Goal: Transaction & Acquisition: Purchase product/service

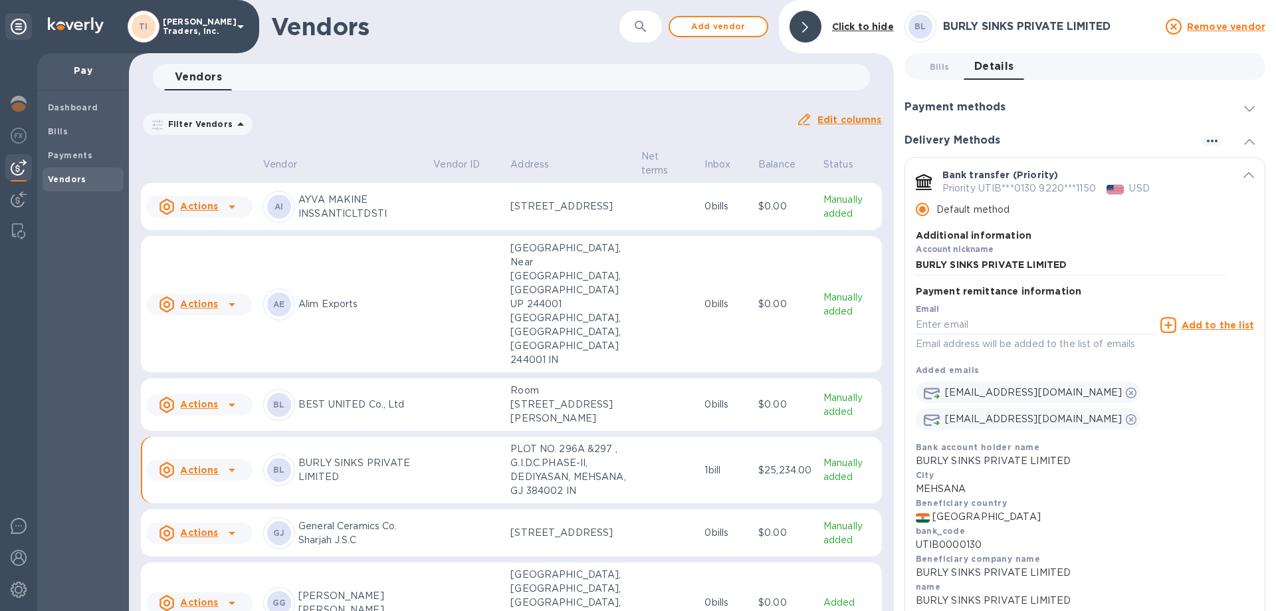
scroll to position [199, 0]
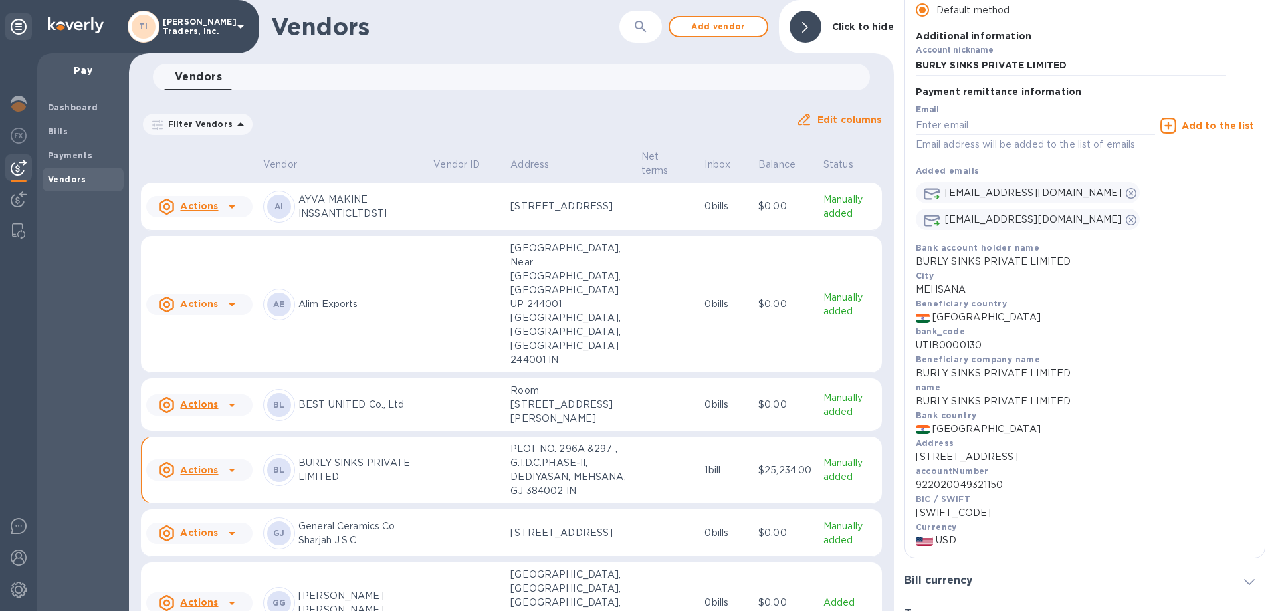
click at [822, 23] on div at bounding box center [806, 27] width 32 height 32
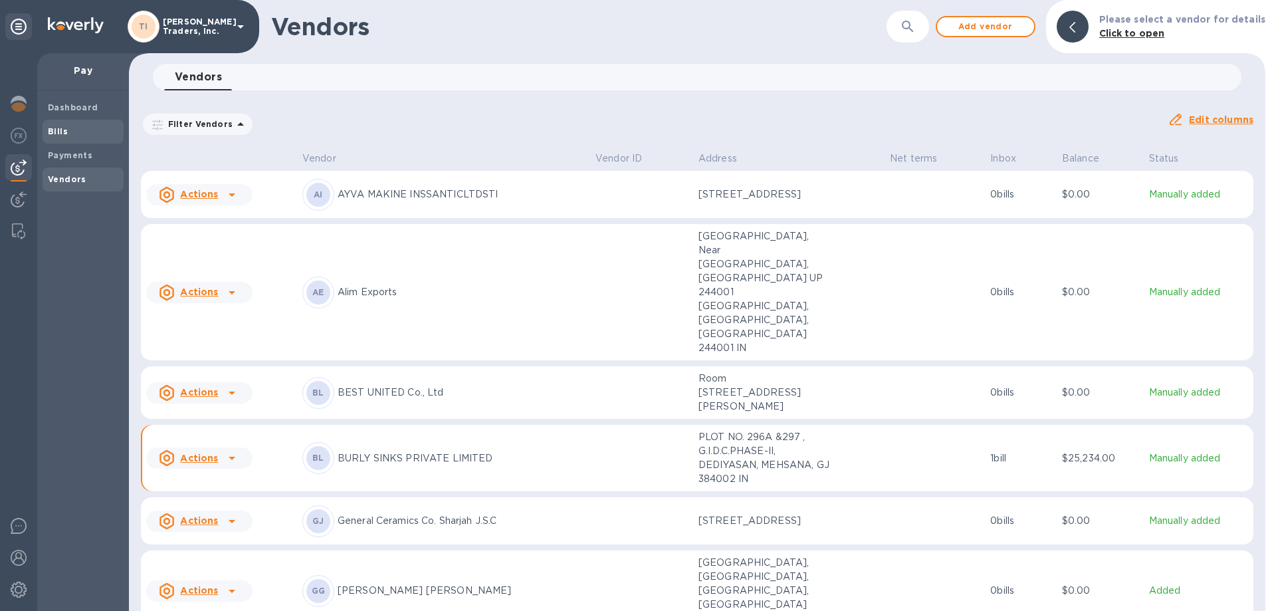
click at [53, 132] on b "Bills" at bounding box center [58, 131] width 20 height 10
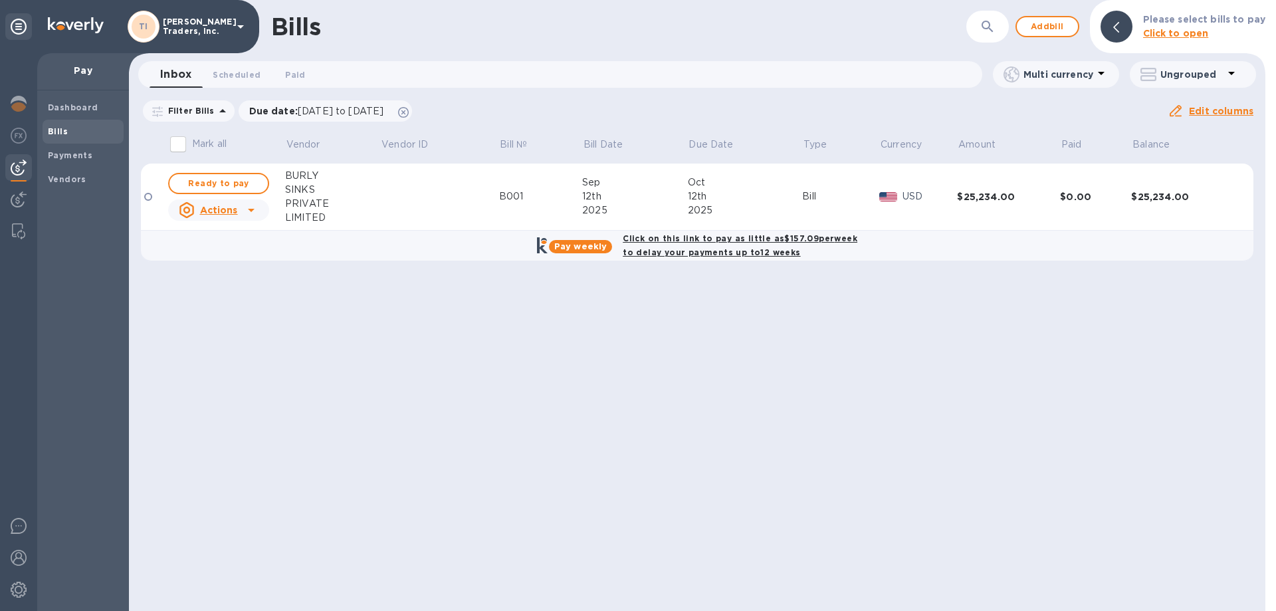
click at [65, 134] on b "Bills" at bounding box center [58, 131] width 20 height 10
click at [19, 165] on img at bounding box center [19, 168] width 16 height 16
click at [1058, 34] on span "Add bill" at bounding box center [1048, 27] width 40 height 16
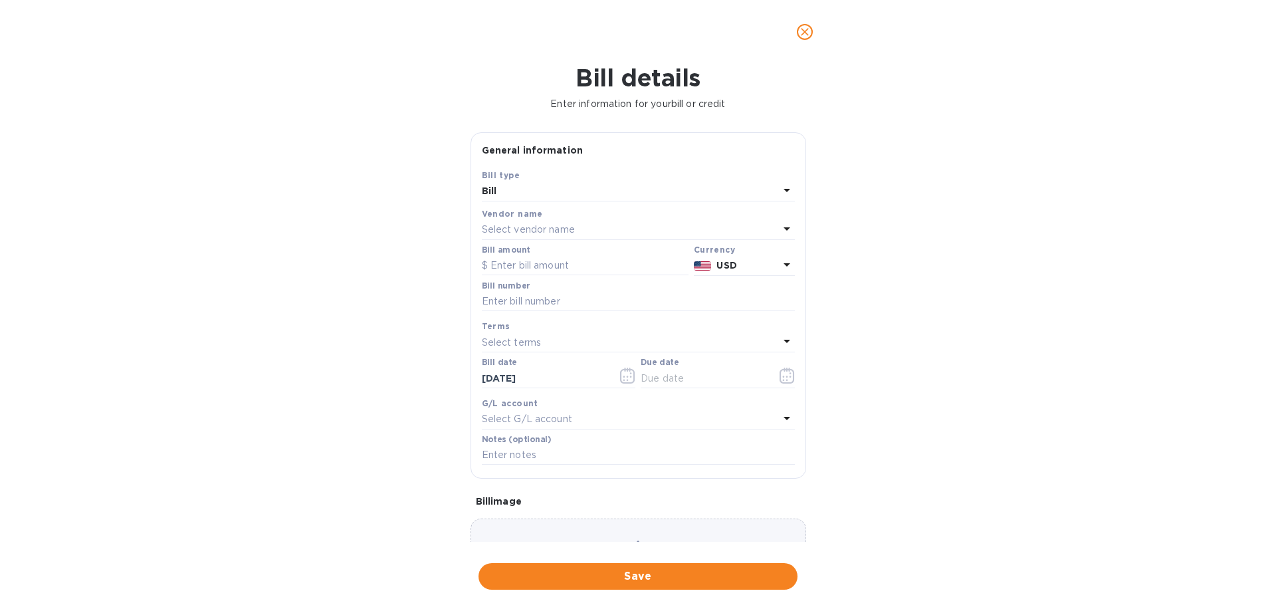
click at [522, 221] on div "Select vendor name" at bounding box center [630, 230] width 297 height 19
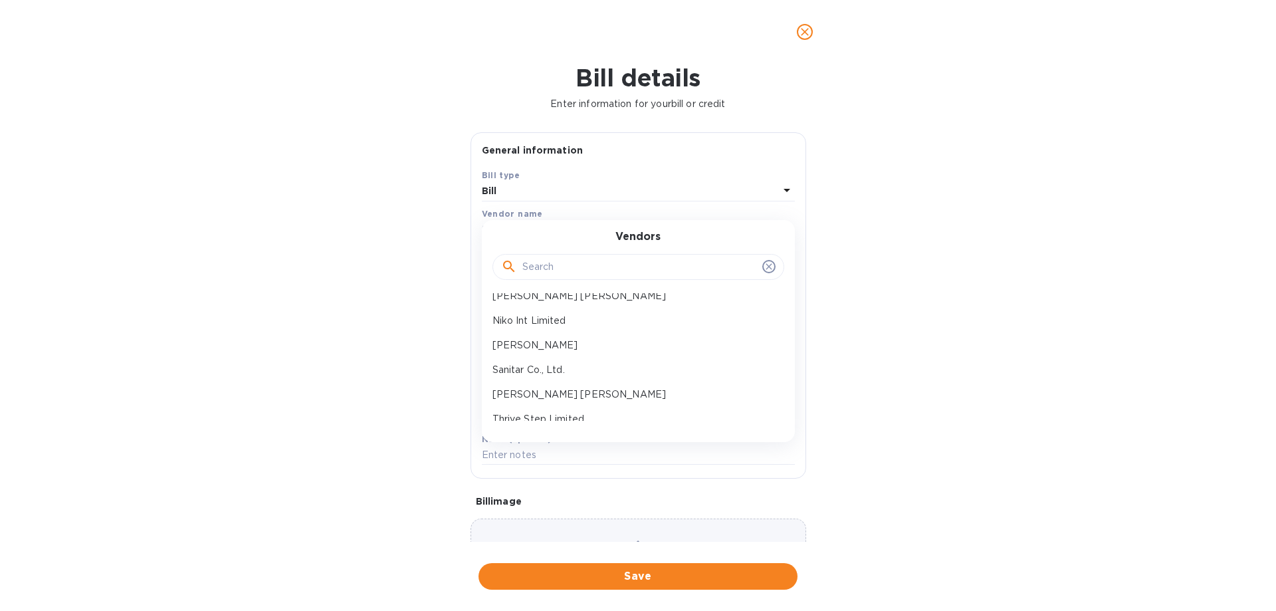
scroll to position [133, 0]
click at [540, 373] on p "Sanitar Co., Ltd." at bounding box center [633, 369] width 281 height 14
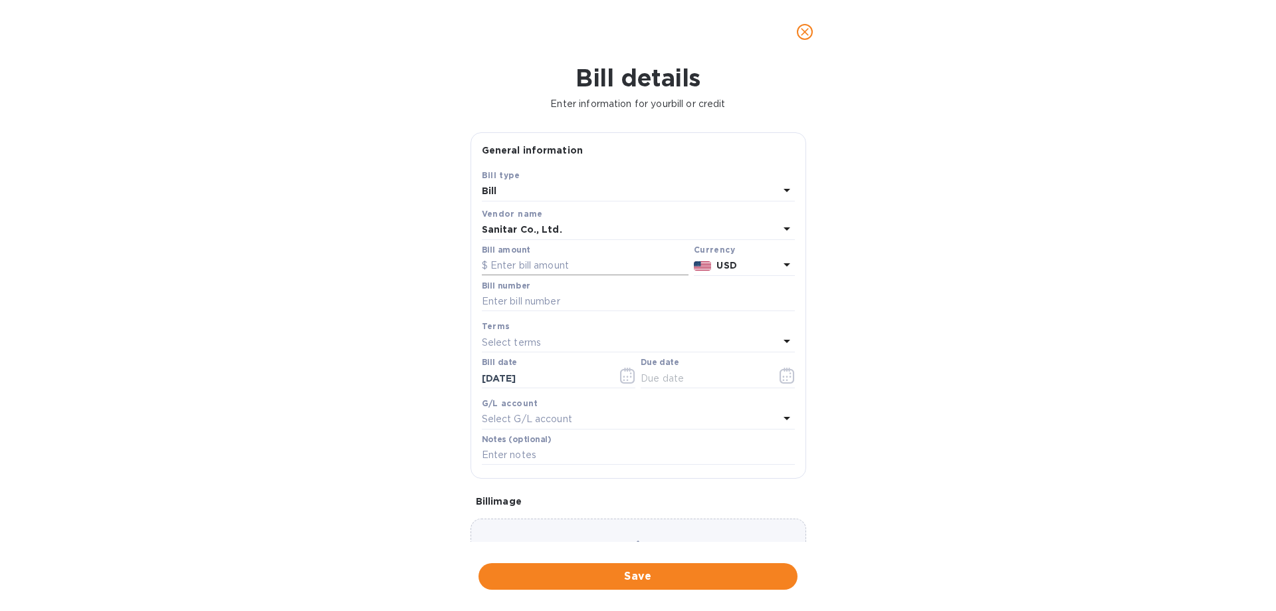
click at [543, 259] on input "text" at bounding box center [585, 266] width 207 height 20
type input "52,016.10"
click at [548, 302] on input "text" at bounding box center [638, 302] width 313 height 20
type input "V00142"
click at [592, 341] on div "Select terms" at bounding box center [630, 342] width 297 height 19
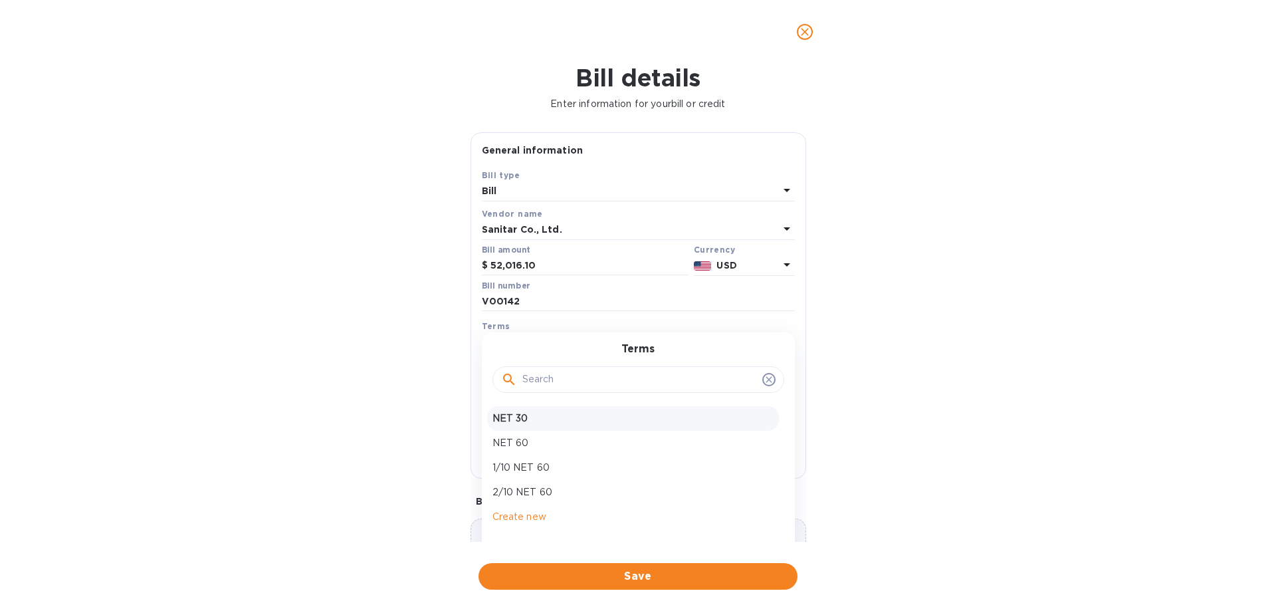
click at [560, 416] on p "NET 30" at bounding box center [633, 418] width 281 height 14
type input "[DATE]"
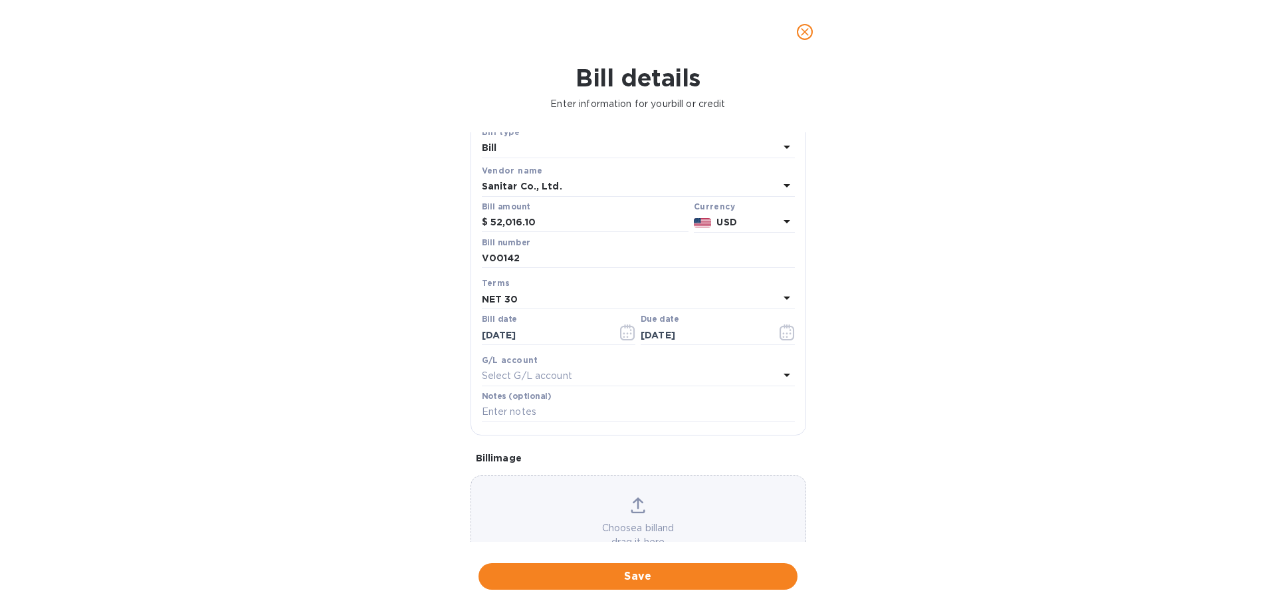
scroll to position [88, 0]
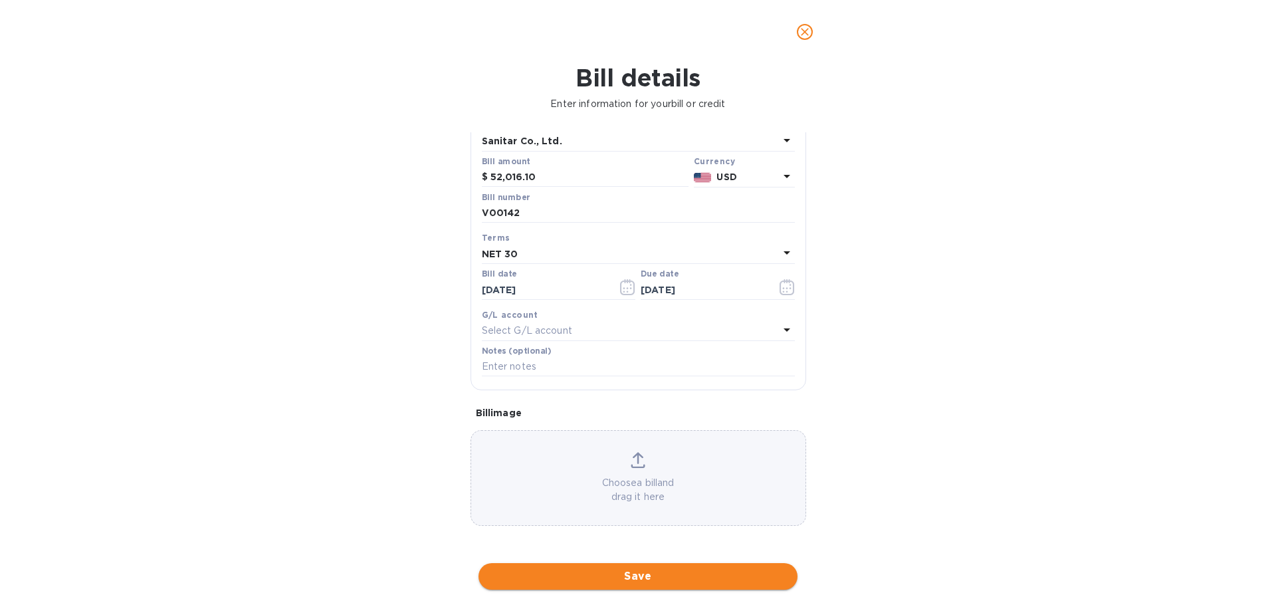
click at [622, 574] on span "Save" at bounding box center [638, 576] width 298 height 16
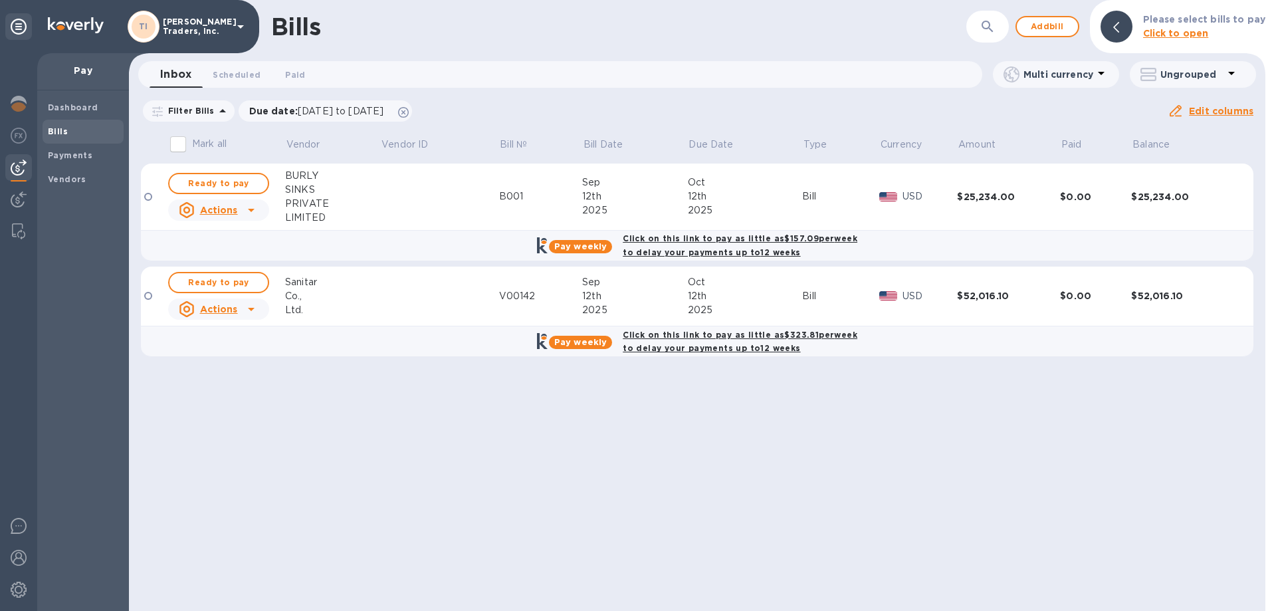
drag, startPoint x: 769, startPoint y: 432, endPoint x: 679, endPoint y: 340, distance: 128.8
click at [769, 432] on div "Bills ​ Add bill Please select bills to pay Click to open Inbox 0 Scheduled 0 P…" at bounding box center [697, 305] width 1137 height 611
click at [667, 237] on b "Click on this link to pay as little as $157.09 per week to delay your payments …" at bounding box center [740, 245] width 235 height 24
click at [586, 245] on b "Pay weekly" at bounding box center [580, 246] width 53 height 10
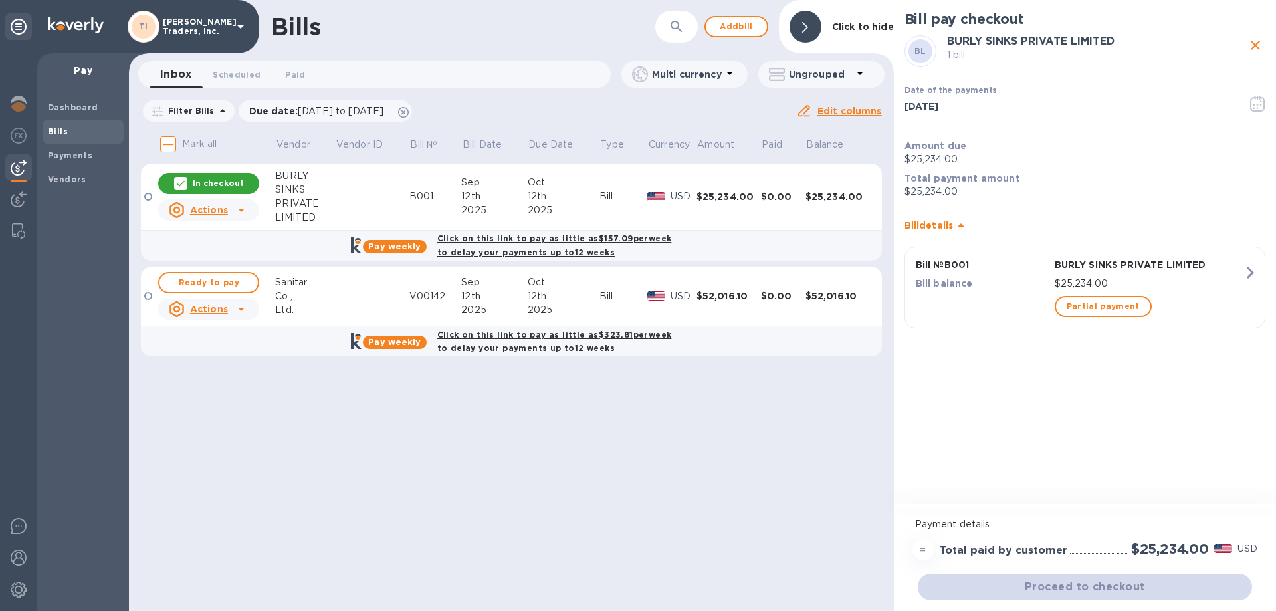
click at [828, 469] on div "Bills ​ Add [PERSON_NAME] to hide Inbox 0 Scheduled 0 Paid 0 Multi currency Ung…" at bounding box center [511, 305] width 765 height 611
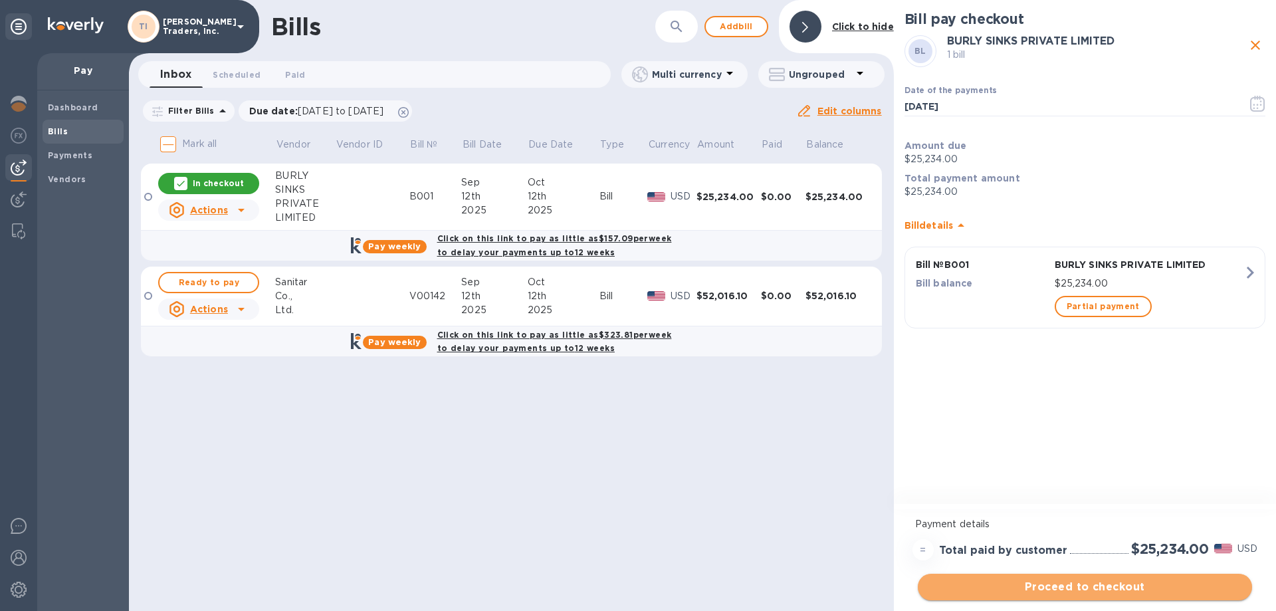
click at [1014, 583] on span "Proceed to checkout" at bounding box center [1085, 587] width 313 height 16
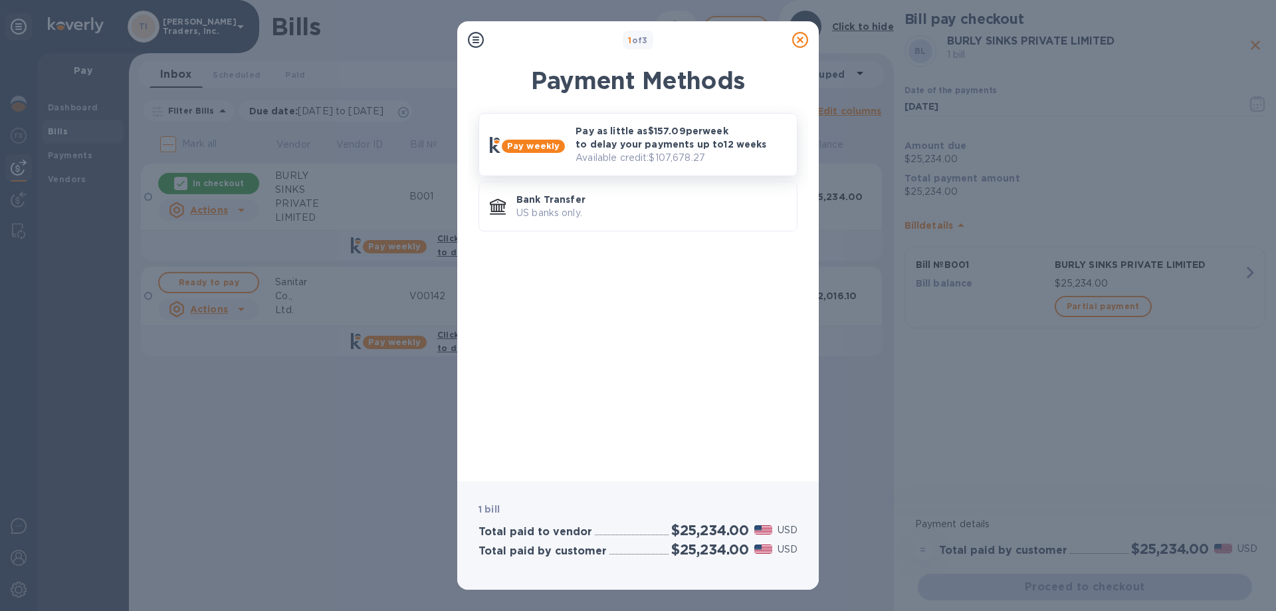
click at [689, 151] on p "Available credit: $107,678.27" at bounding box center [681, 158] width 211 height 14
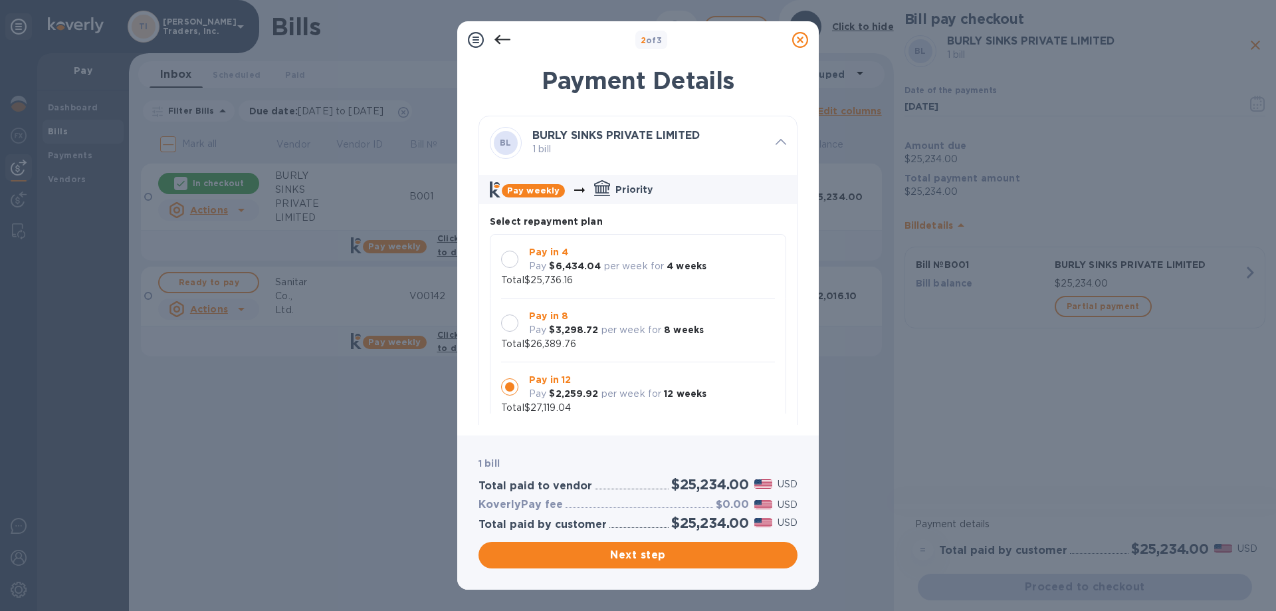
scroll to position [13, 0]
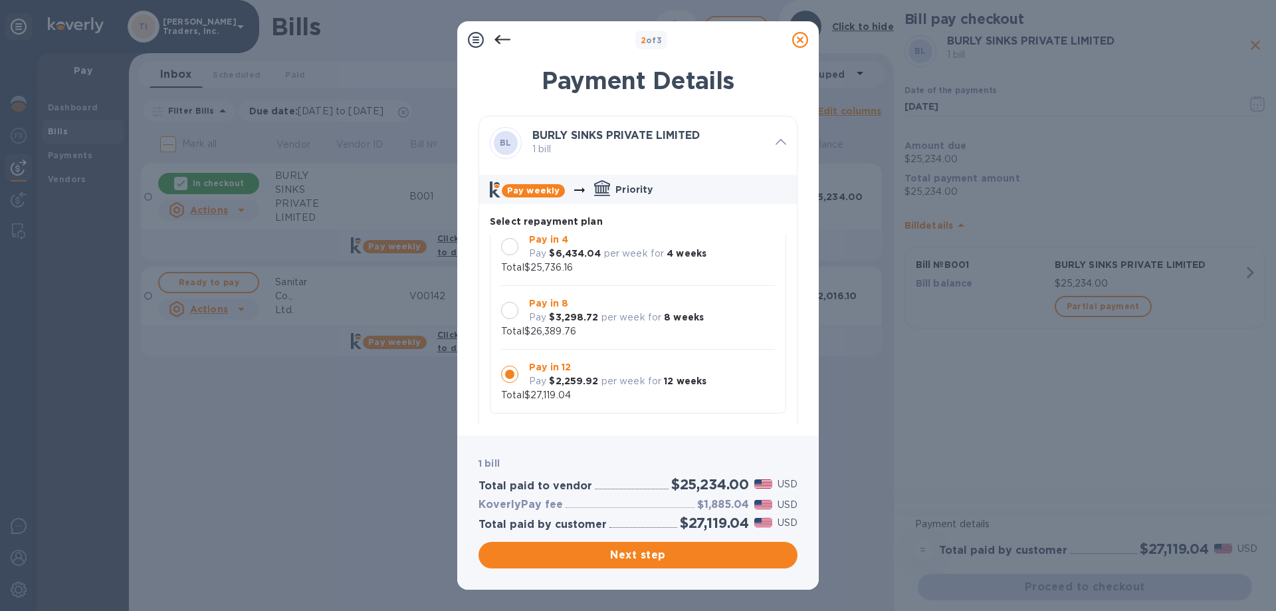
click at [522, 305] on div at bounding box center [510, 310] width 28 height 28
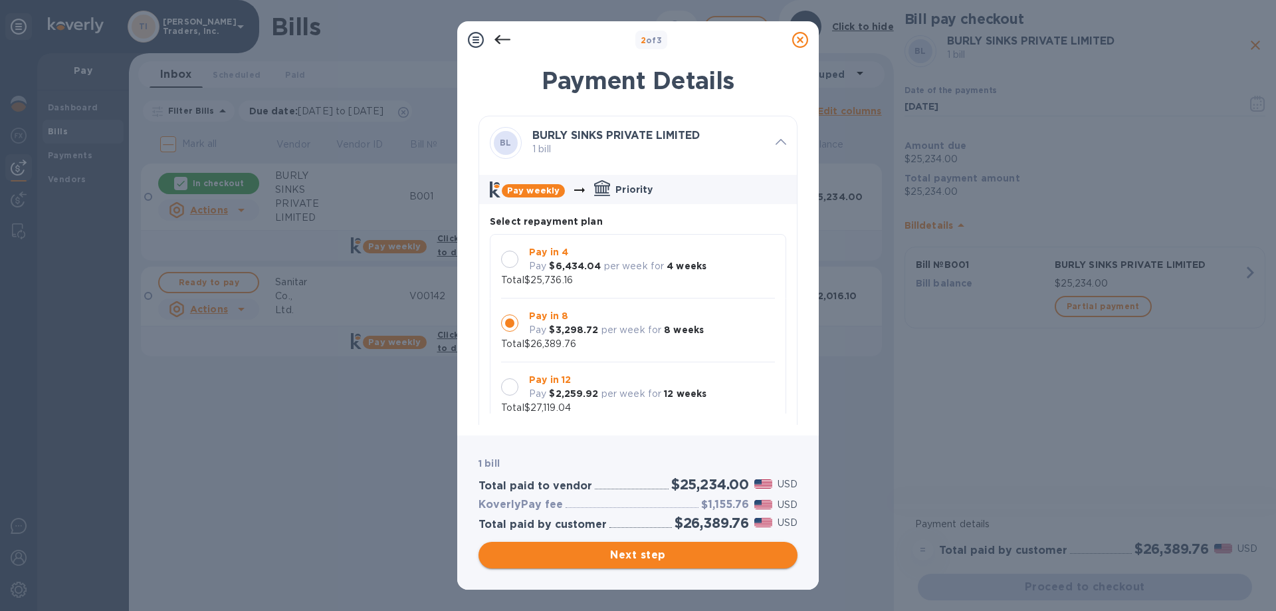
click at [690, 554] on span "Next step" at bounding box center [638, 555] width 298 height 16
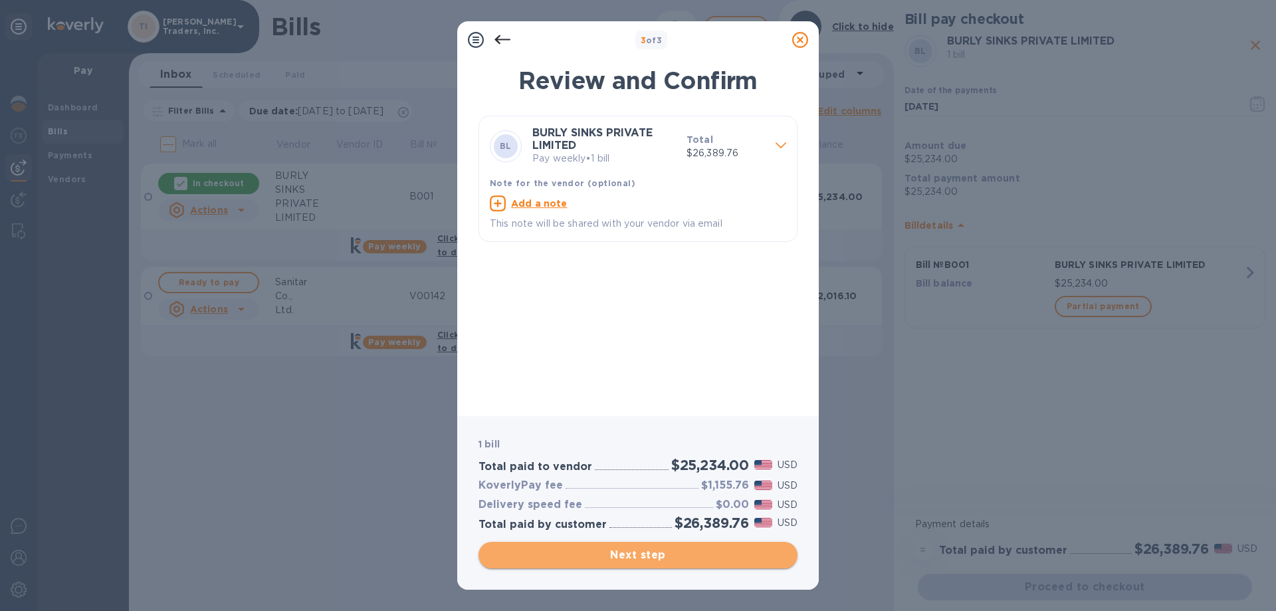
click at [657, 550] on span "Next step" at bounding box center [638, 555] width 298 height 16
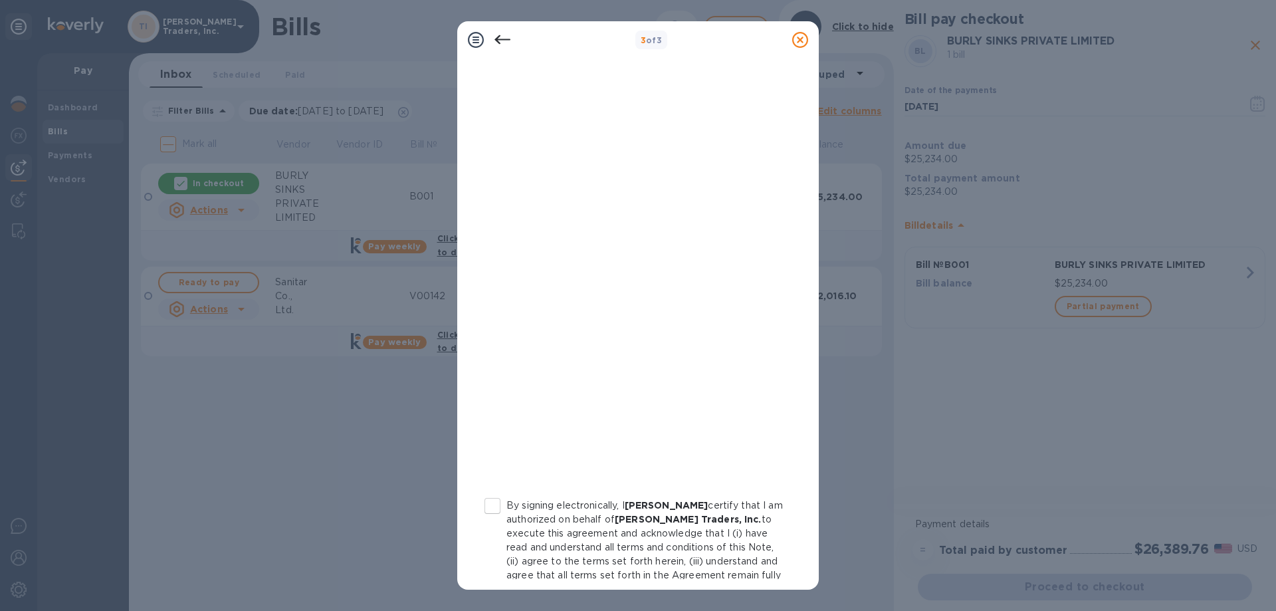
scroll to position [66, 0]
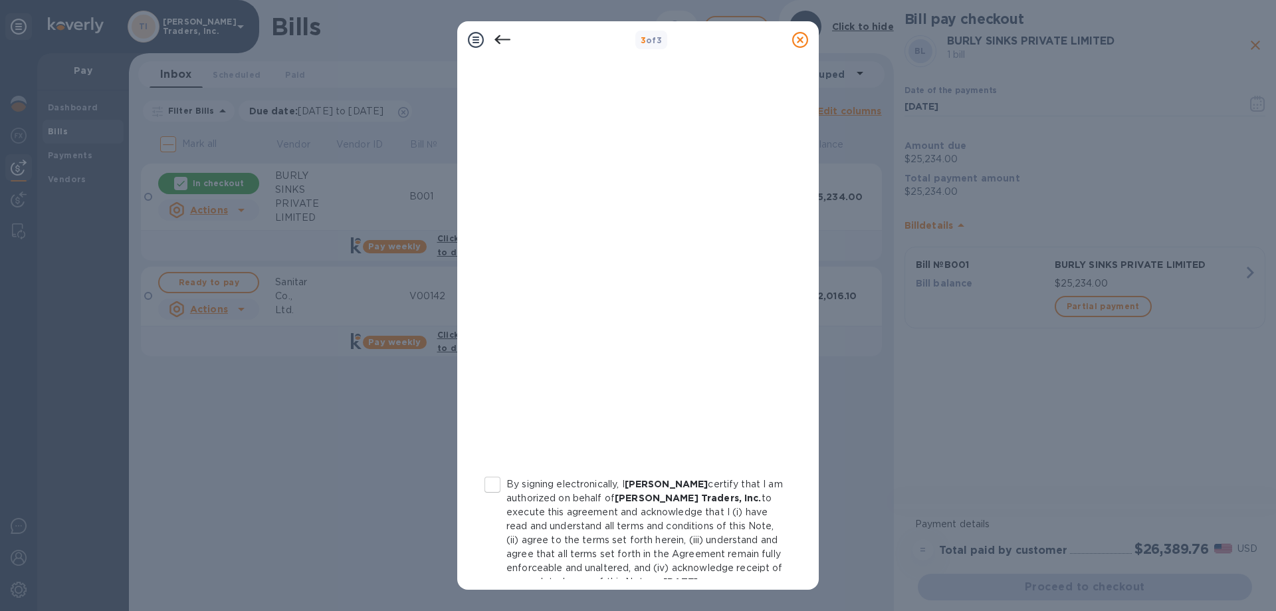
click at [493, 485] on input "By signing electronically, I [PERSON_NAME] certify that I am authorized on beha…" at bounding box center [493, 485] width 28 height 28
checkbox input "true"
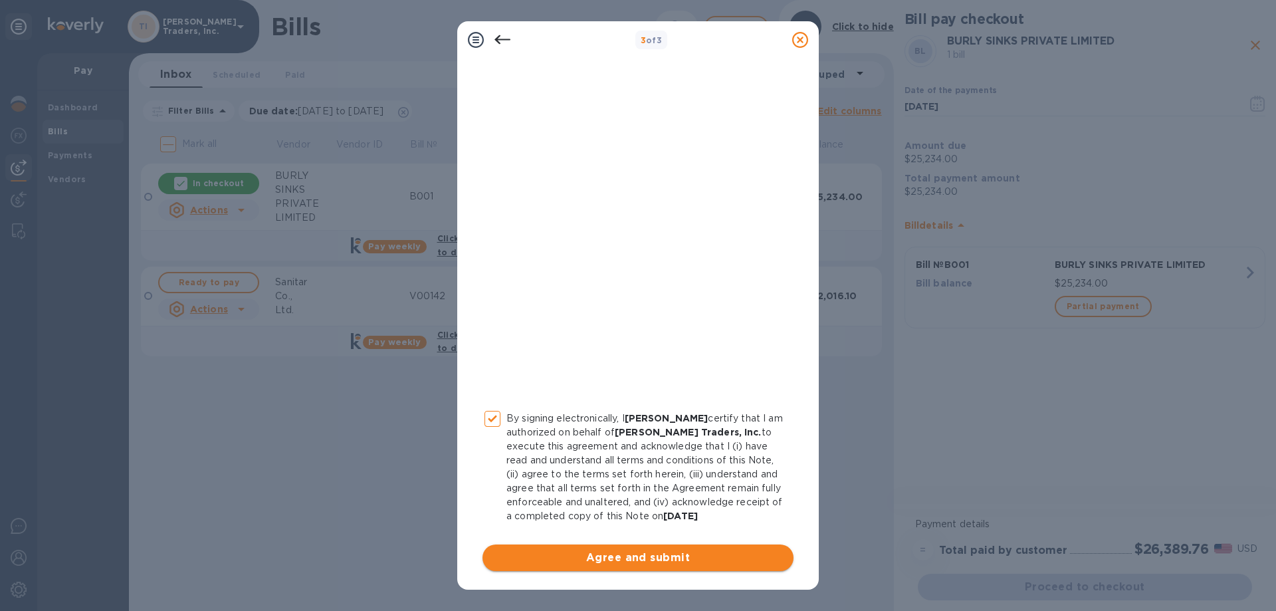
click at [610, 564] on span "Agree and submit" at bounding box center [638, 558] width 290 height 16
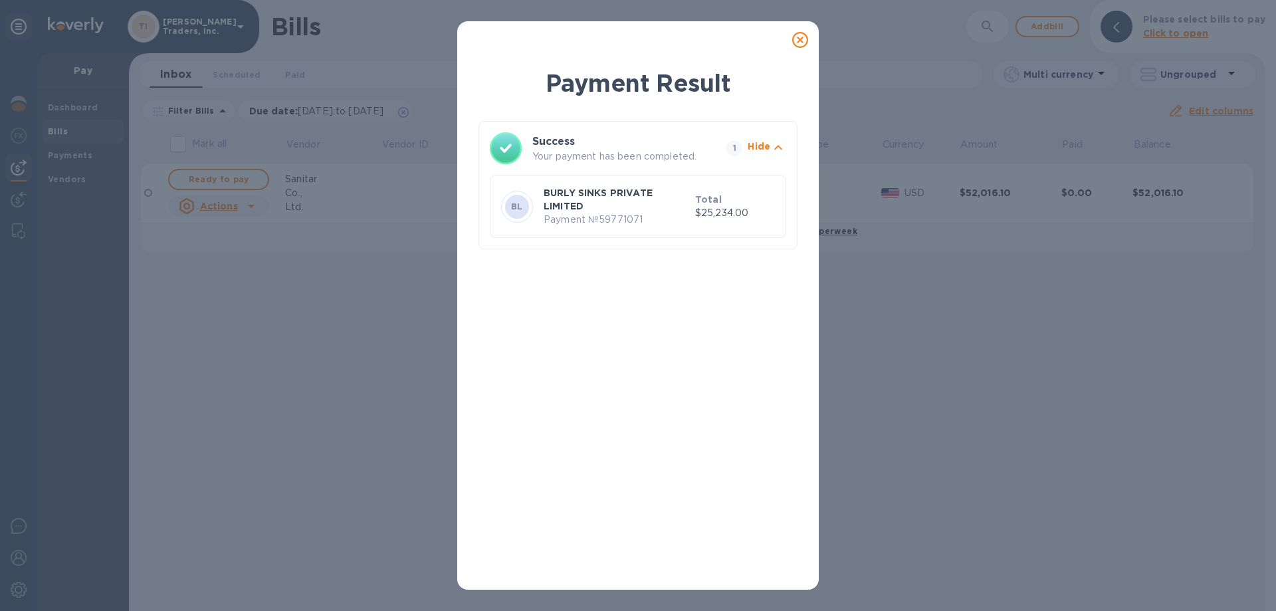
click at [802, 41] on icon at bounding box center [800, 40] width 16 height 16
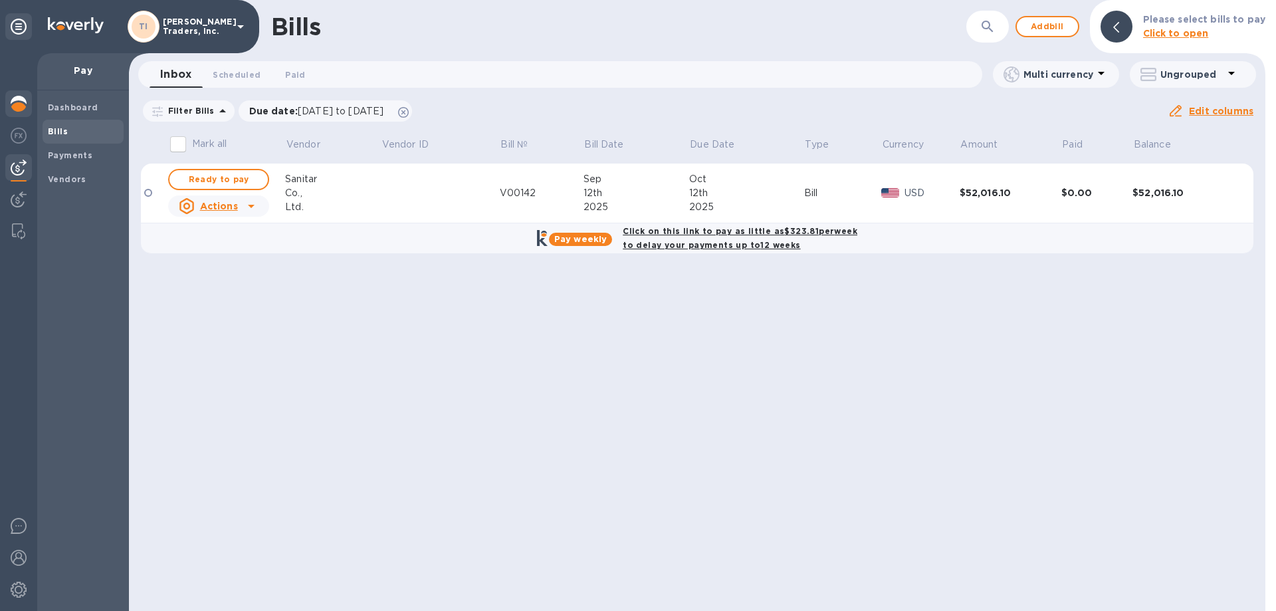
click at [27, 118] on div at bounding box center [18, 104] width 27 height 29
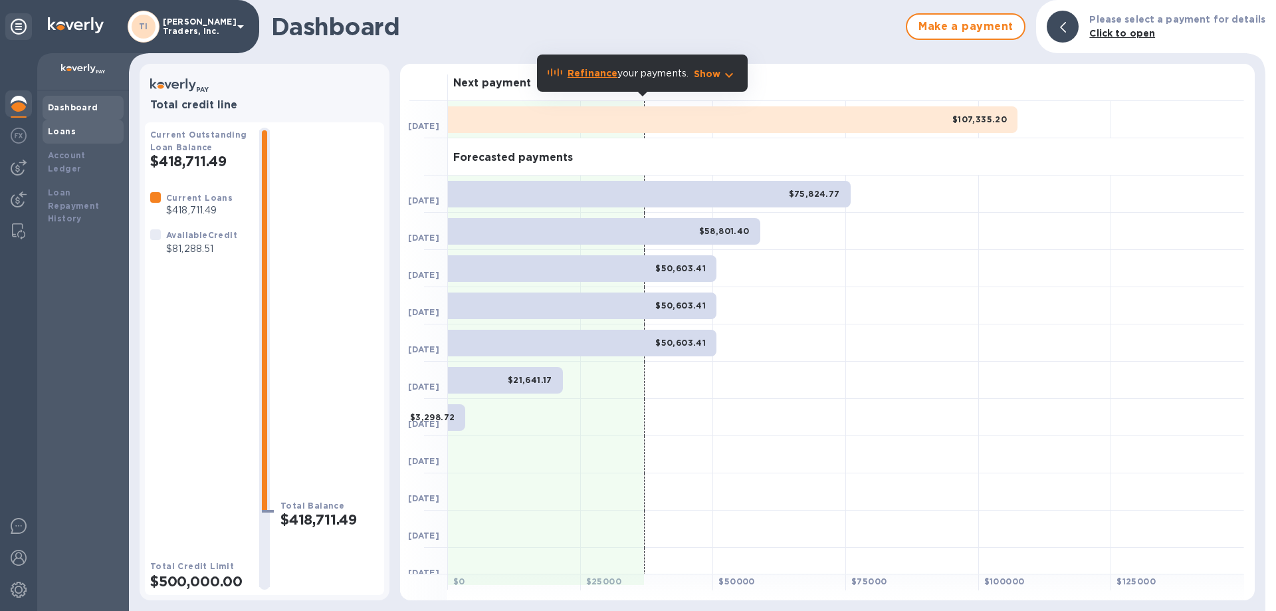
click at [57, 136] on div "Loans" at bounding box center [83, 131] width 70 height 13
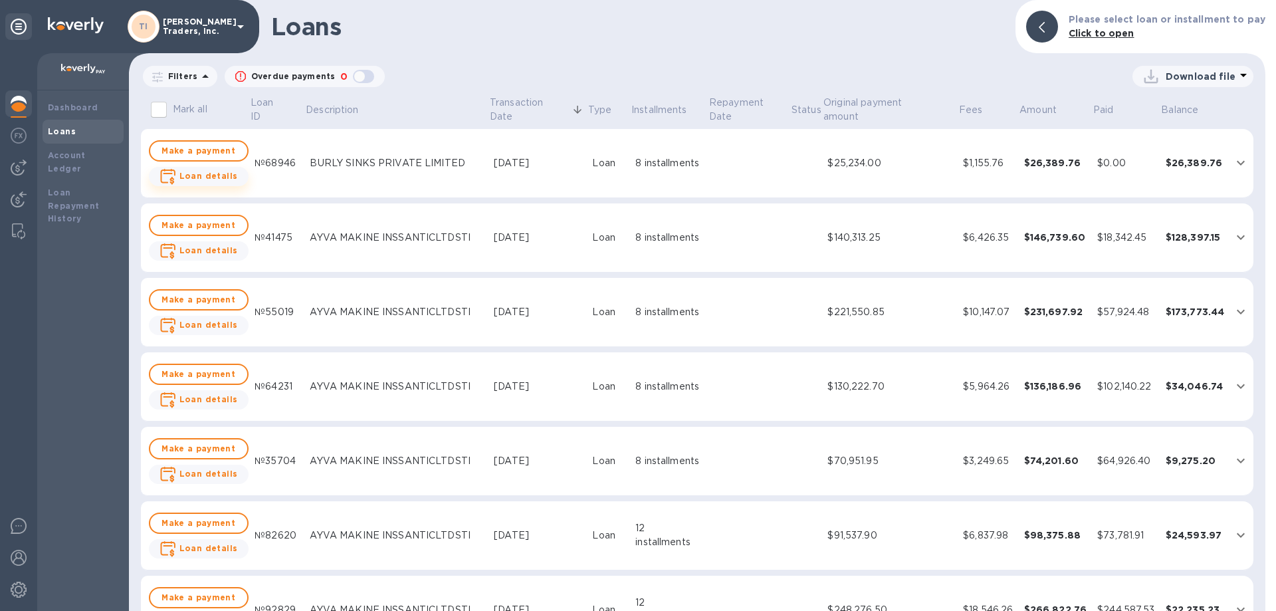
click at [212, 173] on b "Loan details" at bounding box center [208, 176] width 58 height 10
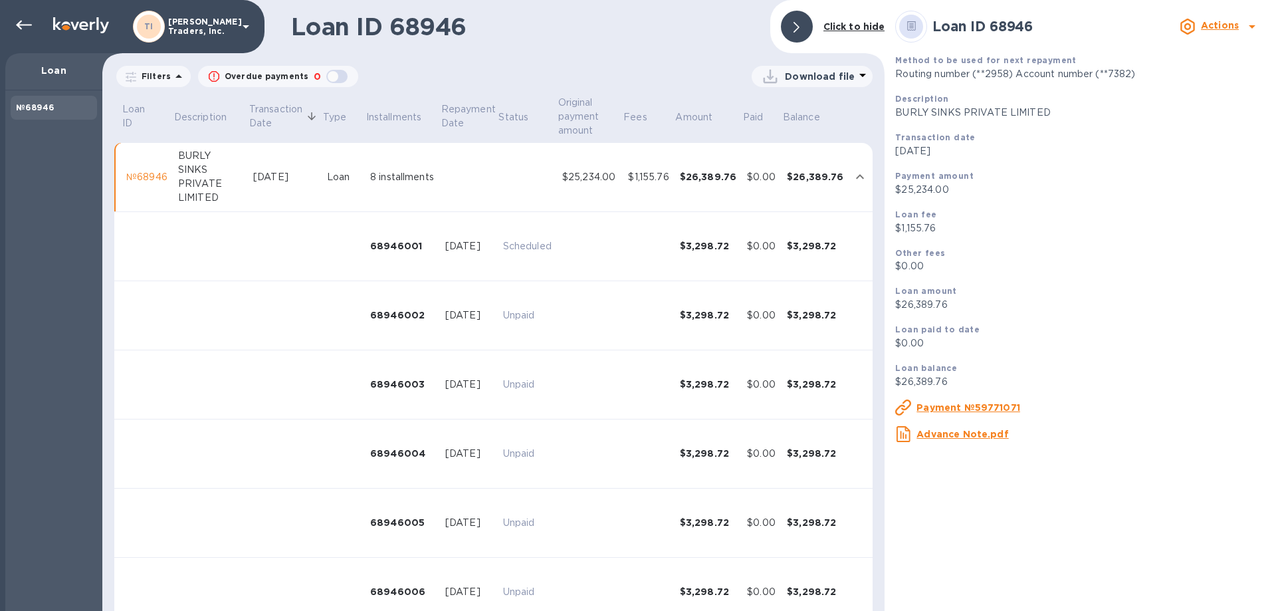
click at [850, 74] on p "Download file" at bounding box center [820, 76] width 70 height 13
click at [816, 103] on li "XLSX file" at bounding box center [813, 108] width 90 height 37
click at [31, 25] on icon at bounding box center [24, 25] width 16 height 9
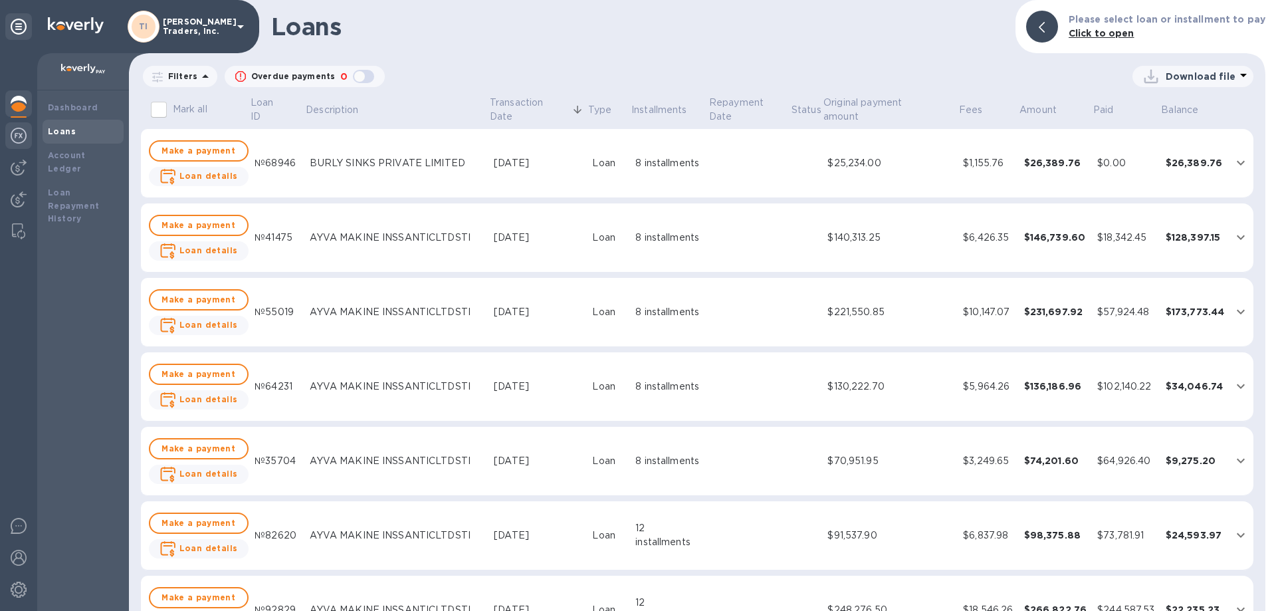
click at [22, 135] on img at bounding box center [19, 136] width 16 height 16
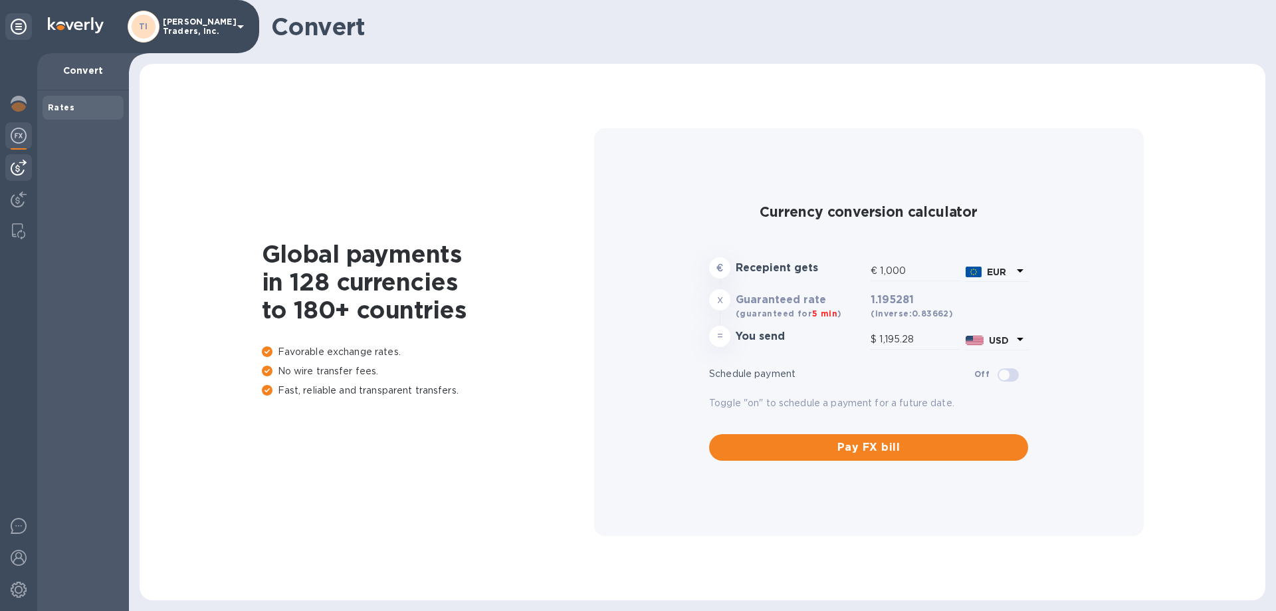
click at [22, 174] on img at bounding box center [19, 168] width 16 height 16
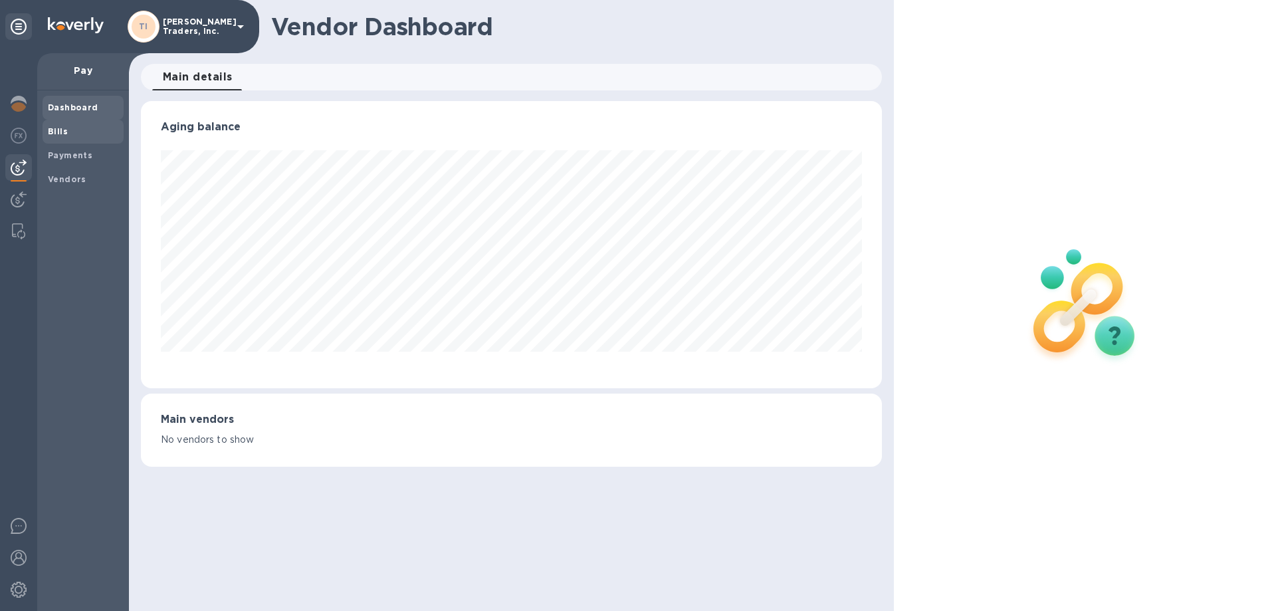
scroll to position [287, 741]
click at [52, 130] on b "Bills" at bounding box center [58, 131] width 20 height 10
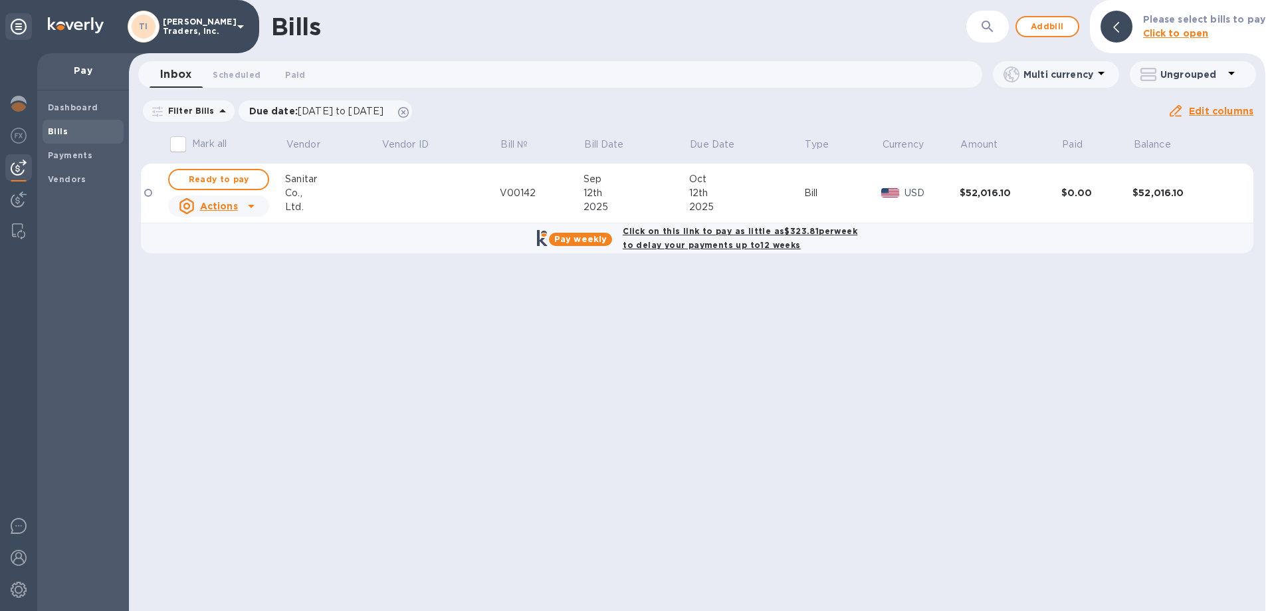
click at [673, 235] on b "Click on this link to pay as little as $323.81 per week to delay your payments …" at bounding box center [740, 238] width 235 height 24
checkbox input "true"
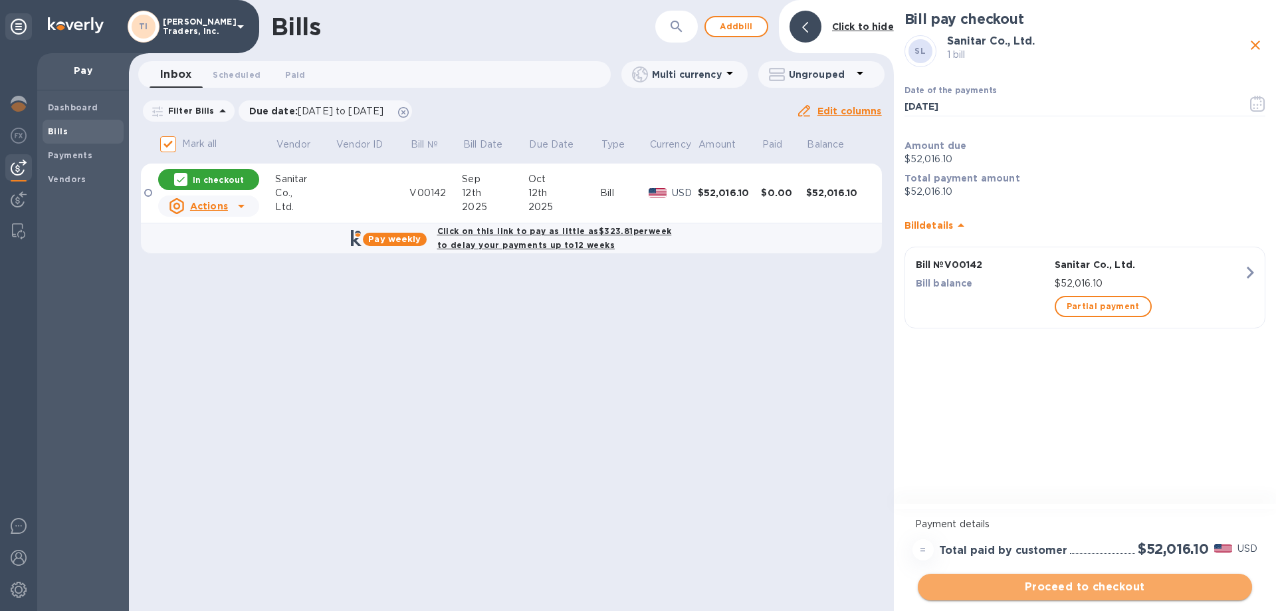
click at [1054, 578] on button "Proceed to checkout" at bounding box center [1085, 587] width 334 height 27
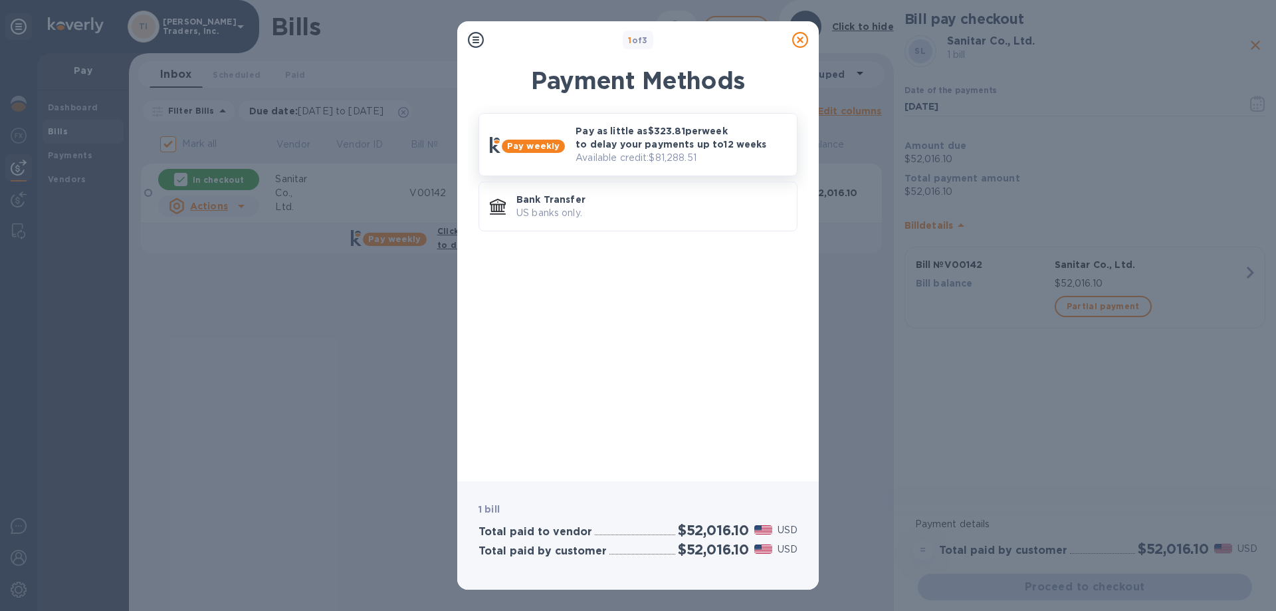
click at [668, 150] on p "Pay as little as $323.81 per week to delay your payments up to 12 weeks" at bounding box center [681, 137] width 211 height 27
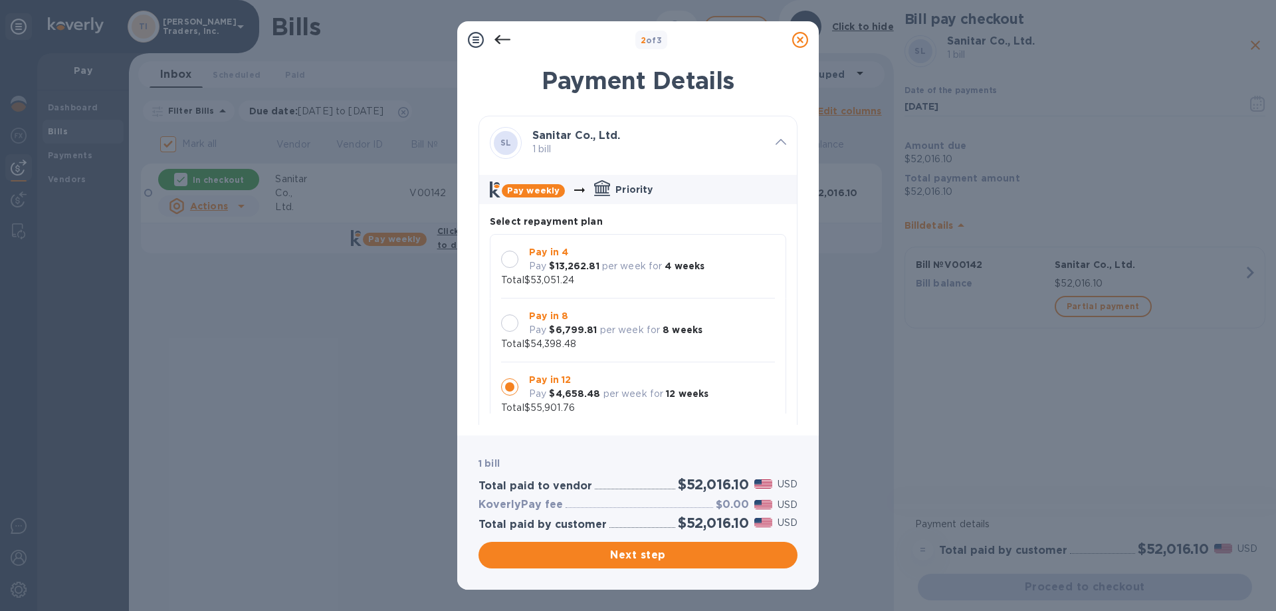
scroll to position [13, 0]
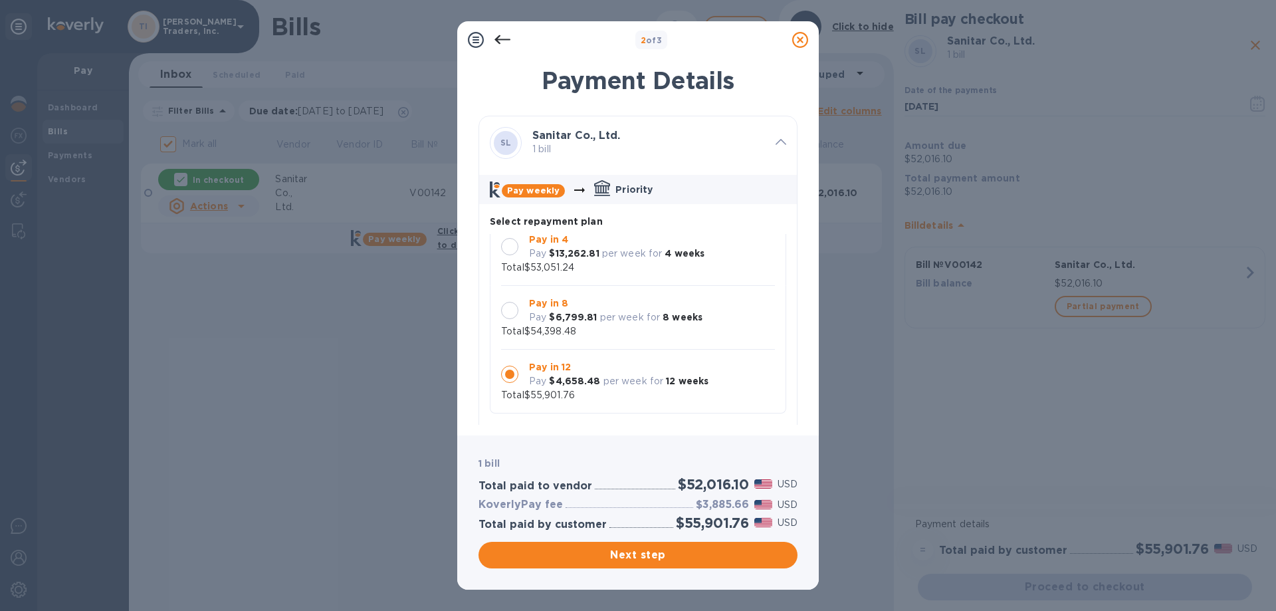
click at [532, 311] on p "Pay" at bounding box center [537, 317] width 17 height 14
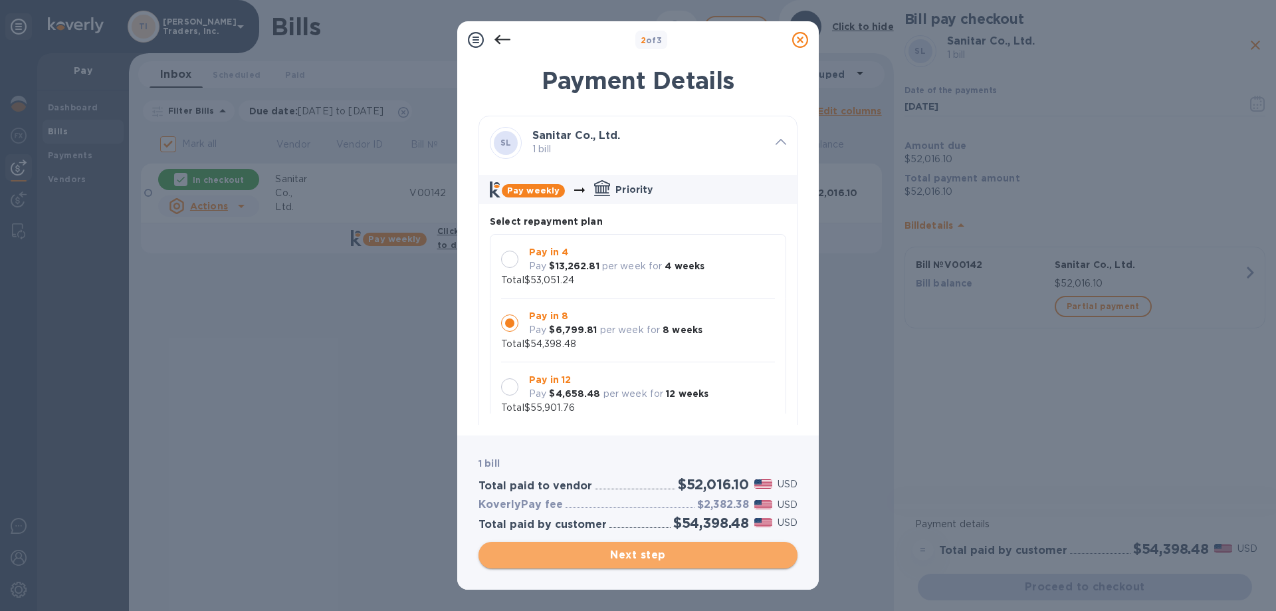
click at [685, 553] on span "Next step" at bounding box center [638, 555] width 298 height 16
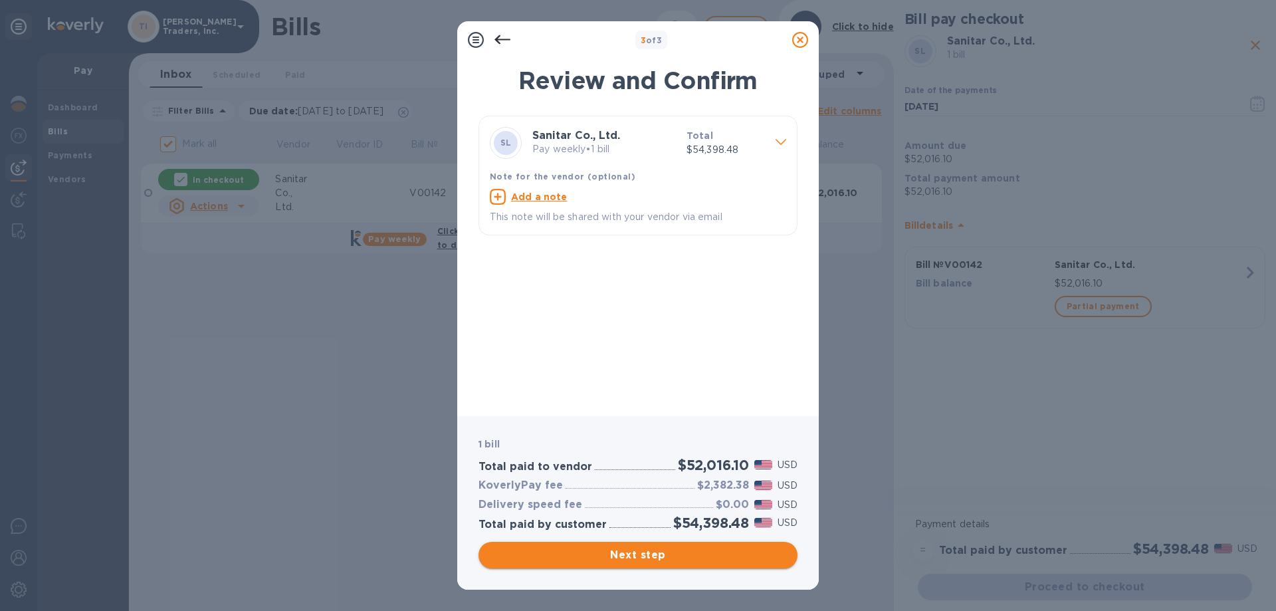
click at [660, 552] on span "Next step" at bounding box center [638, 555] width 298 height 16
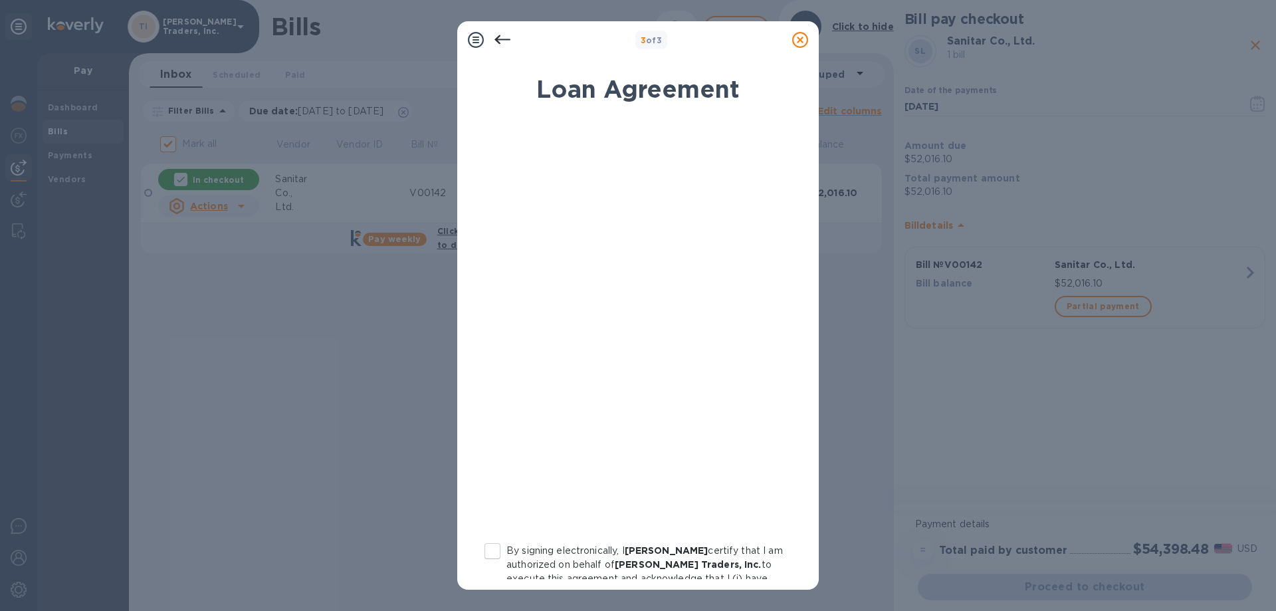
click at [498, 553] on input "By signing electronically, I [PERSON_NAME] certify that I am authorized on beha…" at bounding box center [493, 551] width 28 height 28
checkbox input "true"
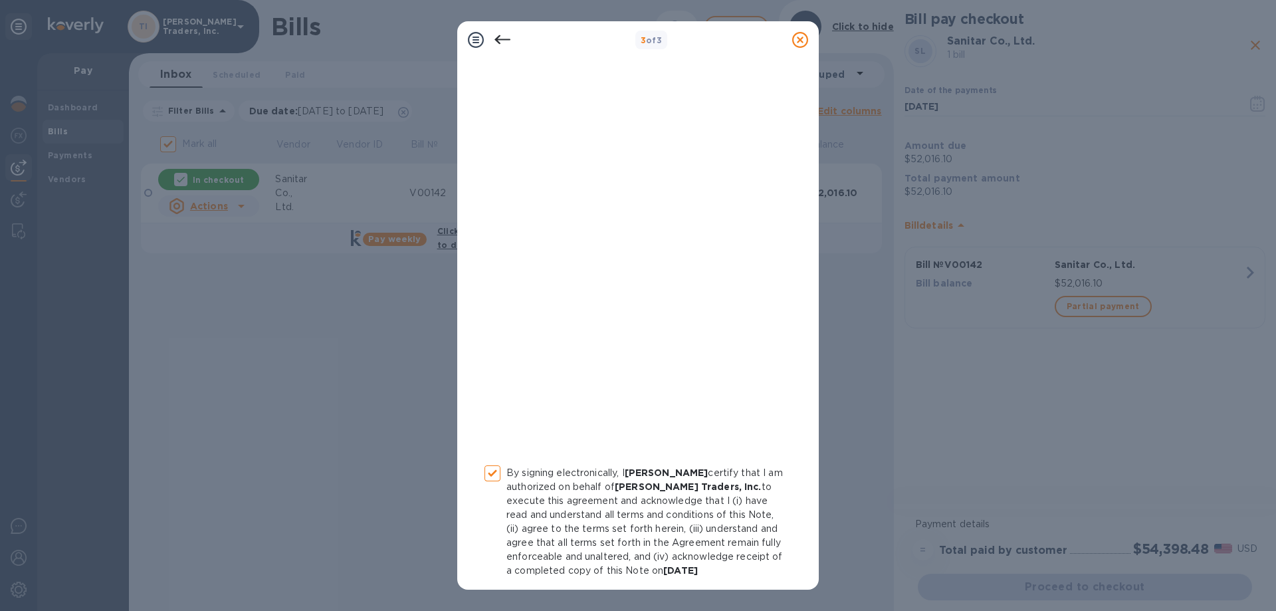
scroll to position [146, 0]
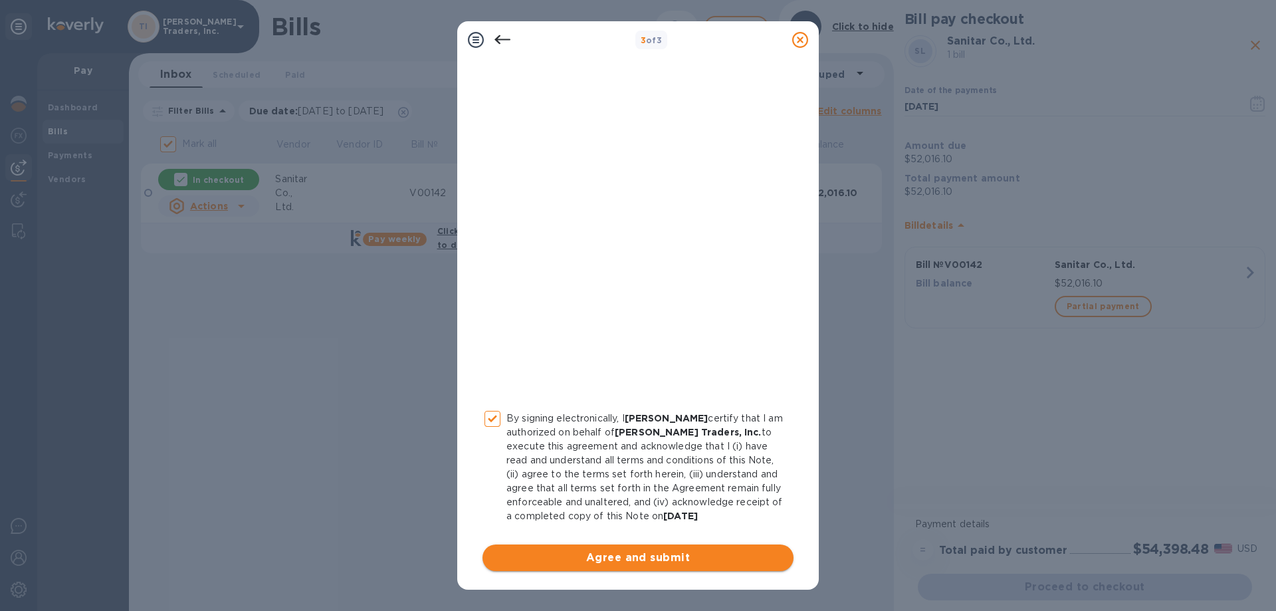
click at [652, 560] on span "Agree and submit" at bounding box center [638, 558] width 290 height 16
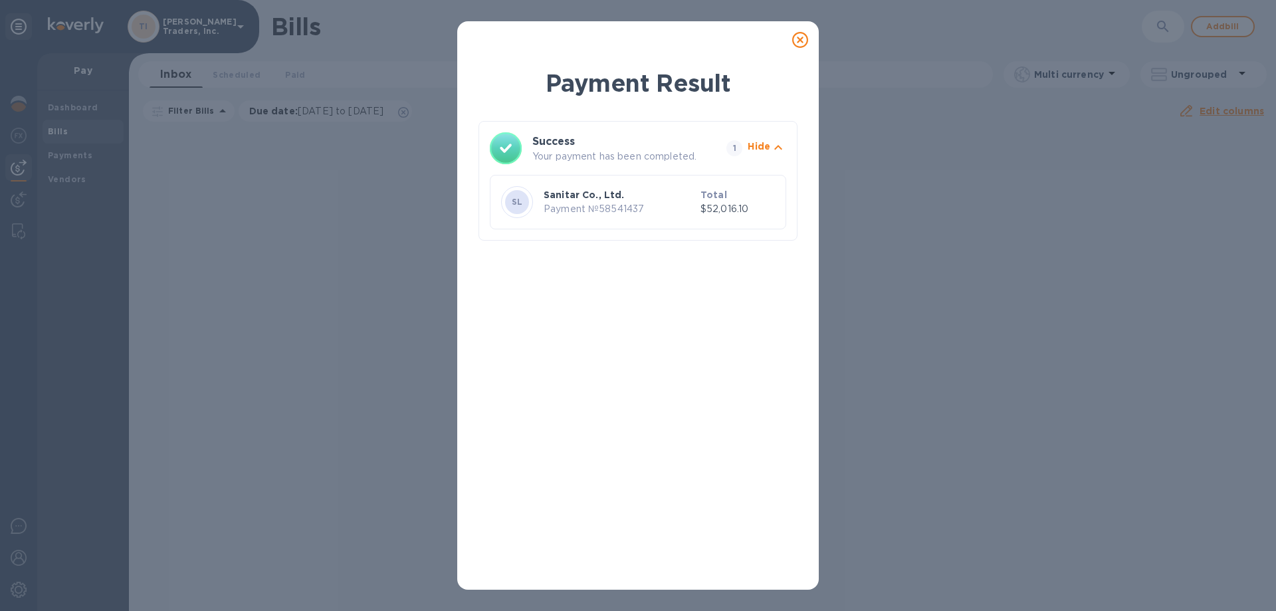
click at [802, 40] on icon at bounding box center [800, 40] width 16 height 16
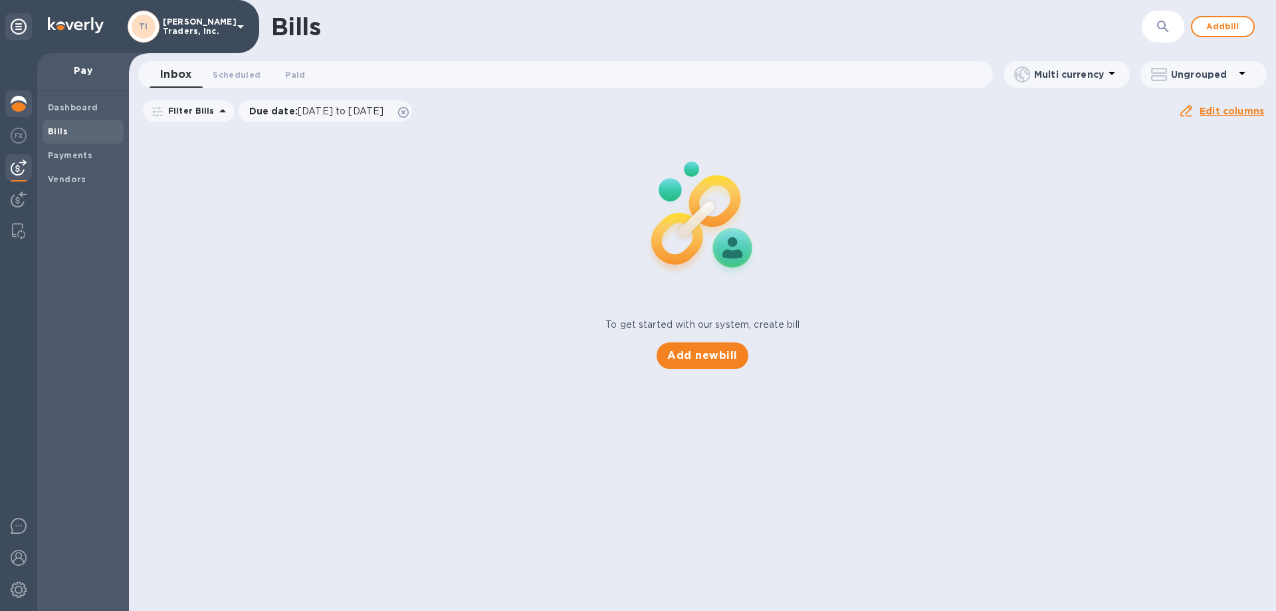
click at [19, 108] on img at bounding box center [19, 104] width 16 height 16
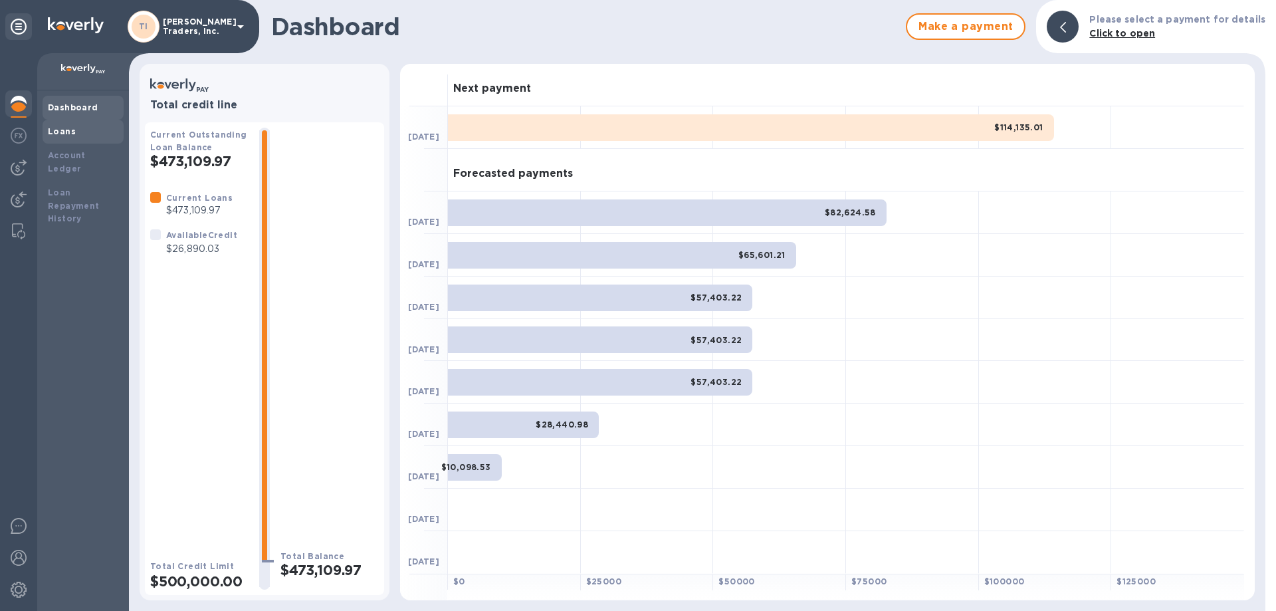
click at [77, 136] on div "Loans" at bounding box center [83, 131] width 70 height 13
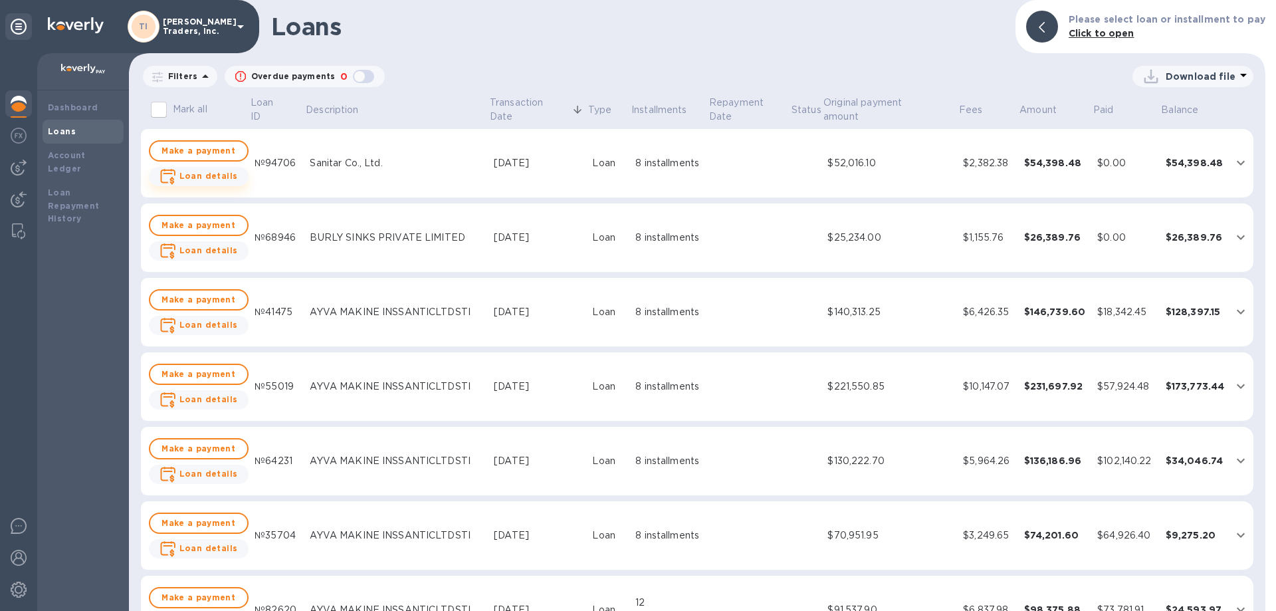
click at [219, 182] on span "Loan details" at bounding box center [208, 176] width 58 height 13
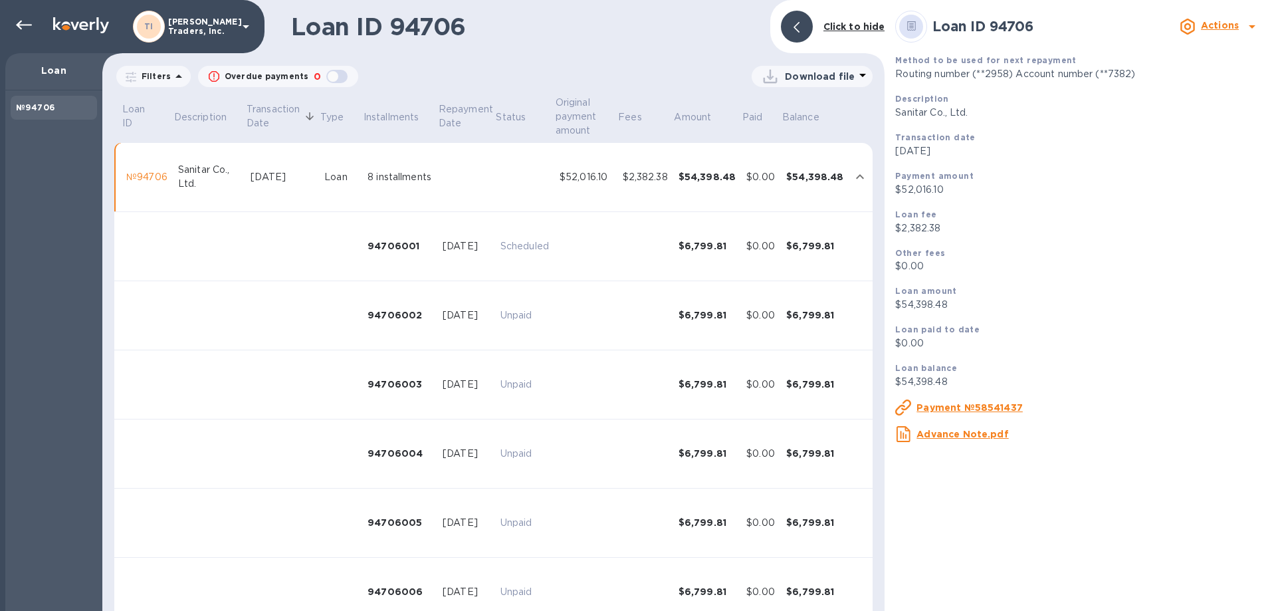
click at [858, 75] on icon at bounding box center [863, 75] width 16 height 16
click at [812, 102] on li "XLSX file" at bounding box center [813, 108] width 90 height 37
